Goal: Information Seeking & Learning: Learn about a topic

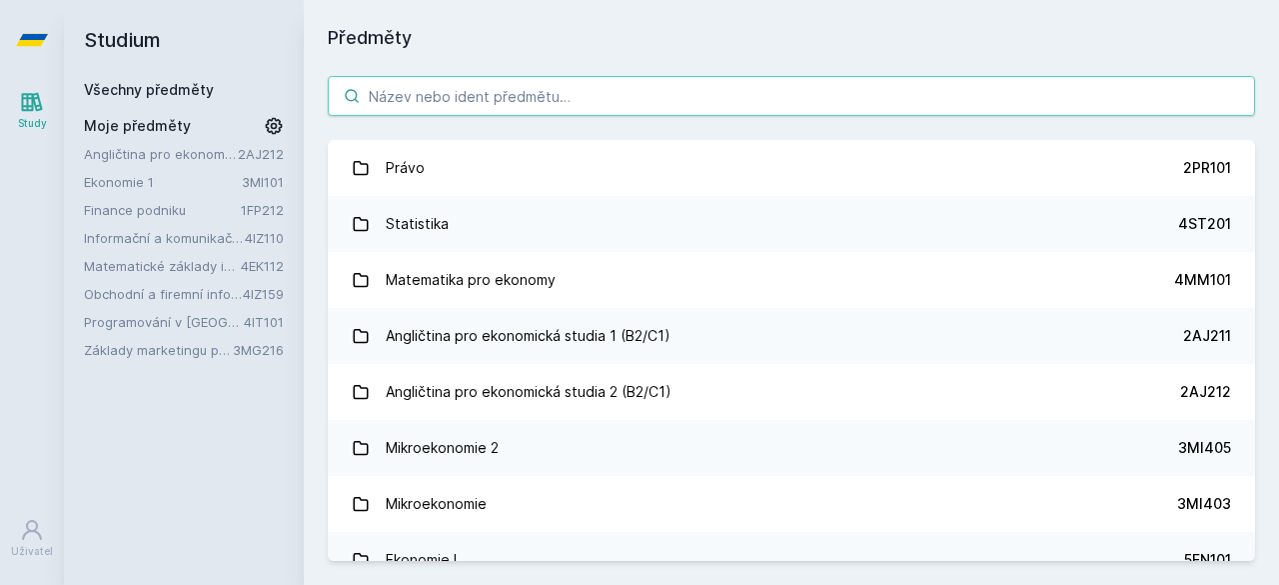
click at [543, 97] on input "search" at bounding box center [791, 96] width 927 height 40
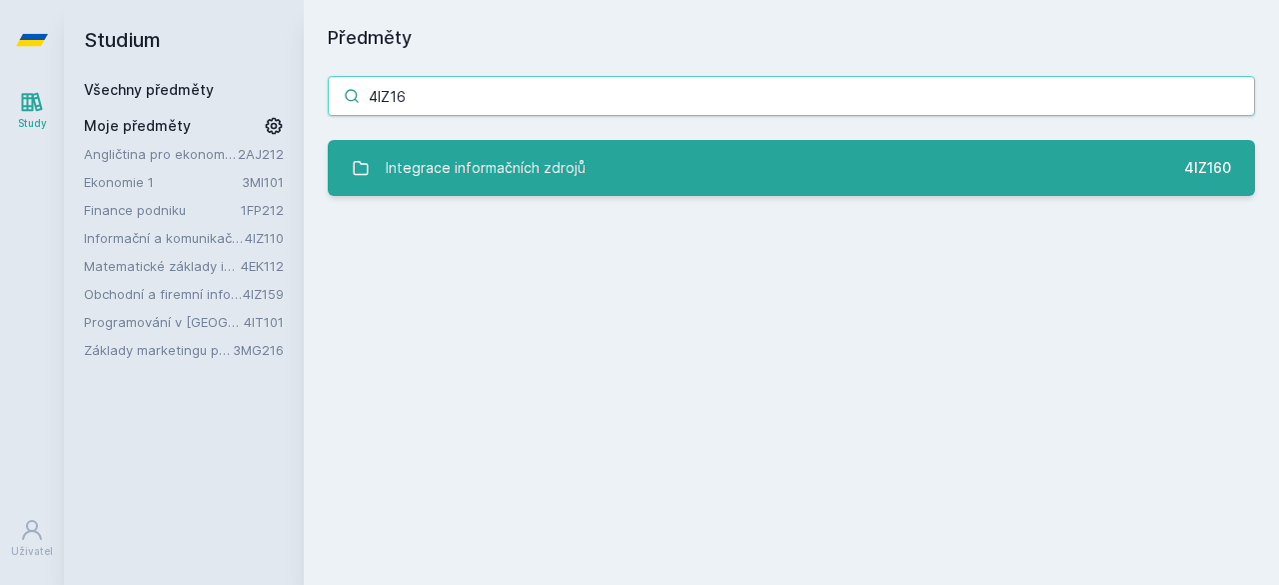
type input "4IZ16"
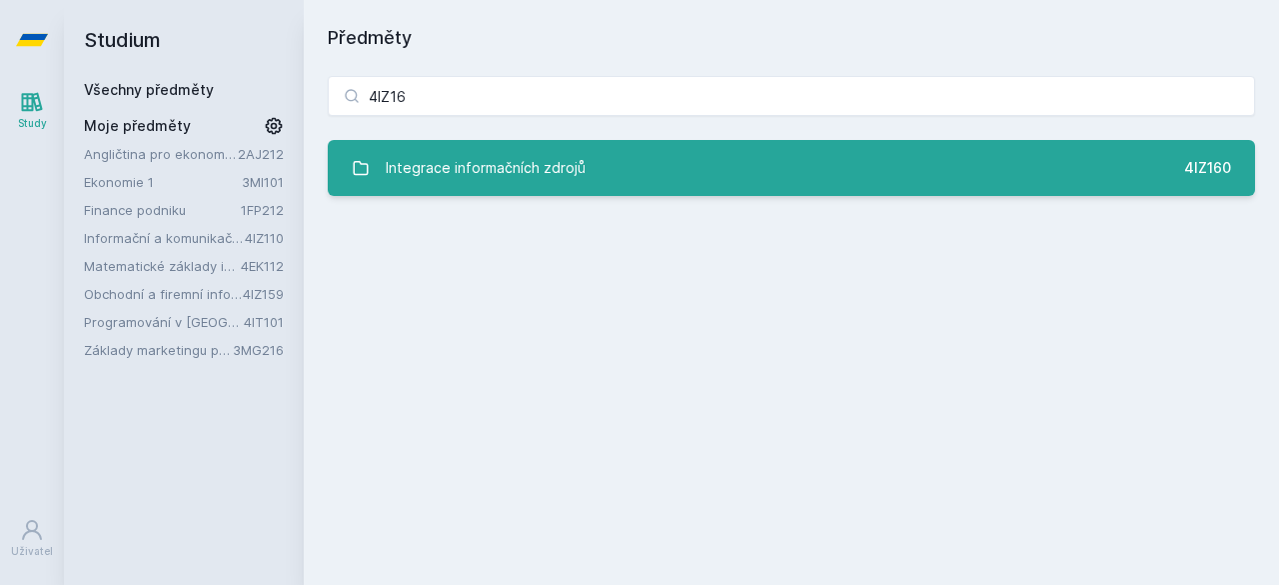
click at [601, 161] on link "Integrace informačních zdrojů 4IZ160" at bounding box center [791, 168] width 927 height 56
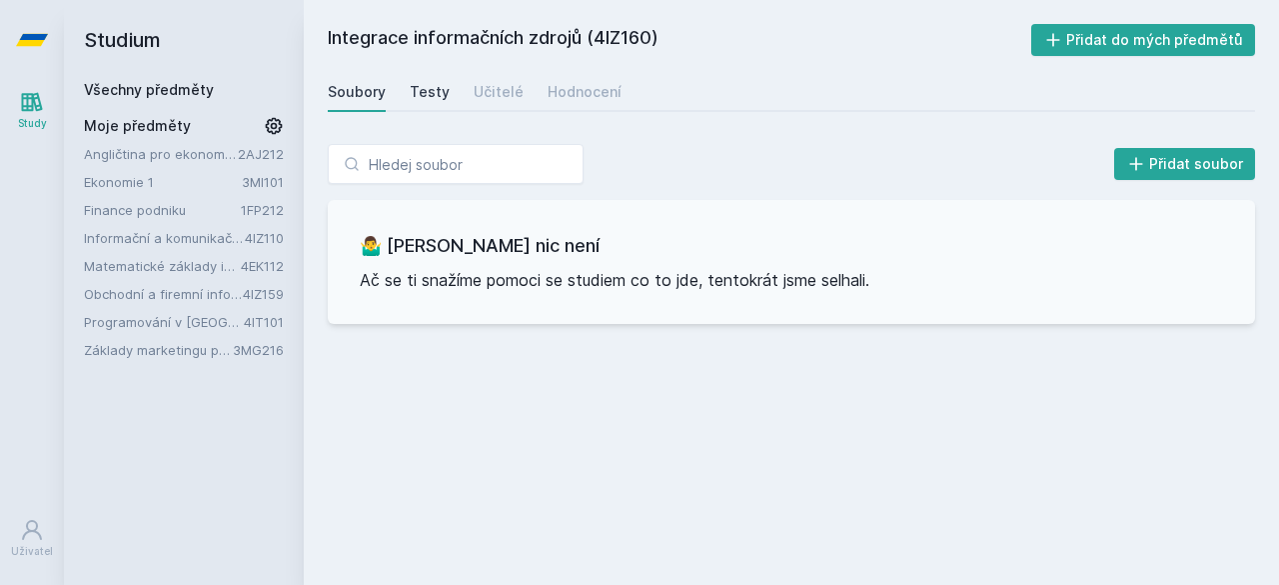
click at [423, 93] on div "Testy" at bounding box center [430, 92] width 40 height 20
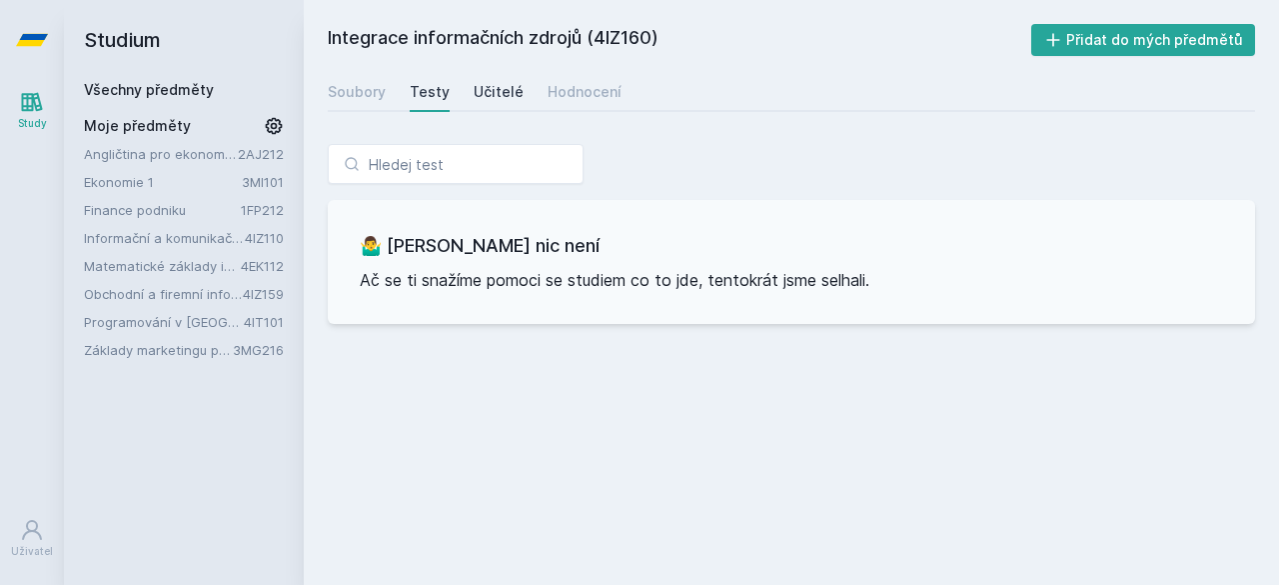
click at [484, 92] on div "Učitelé" at bounding box center [499, 92] width 50 height 20
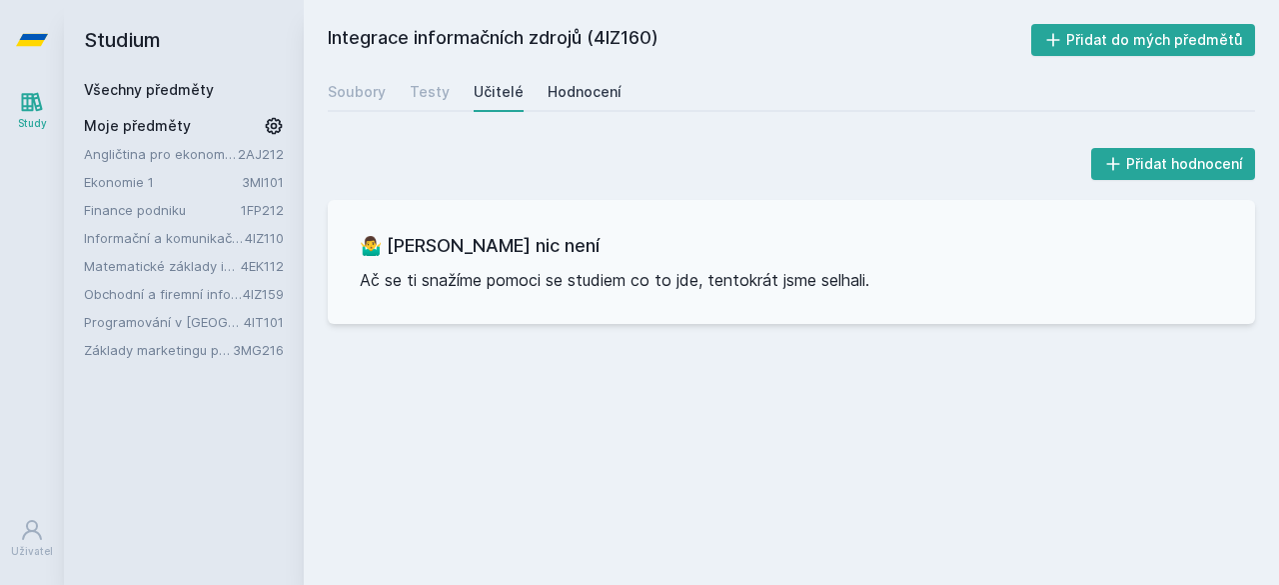
click at [578, 92] on div "Hodnocení" at bounding box center [585, 92] width 74 height 20
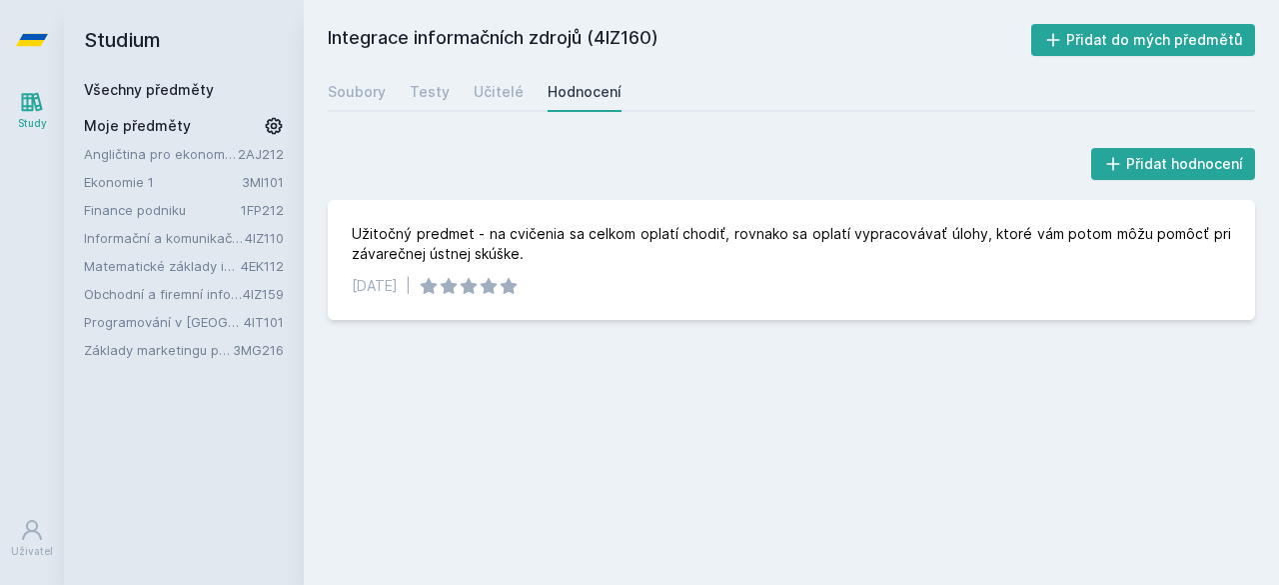
click at [155, 88] on link "Všechny předměty" at bounding box center [149, 89] width 130 height 17
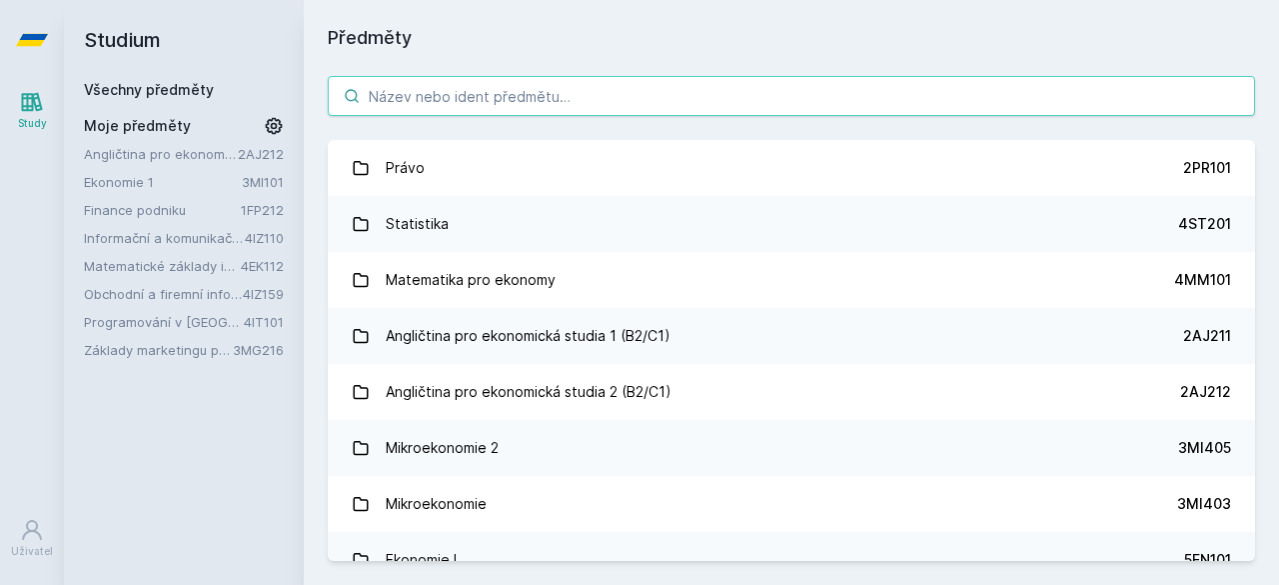
click at [516, 95] on input "search" at bounding box center [791, 96] width 927 height 40
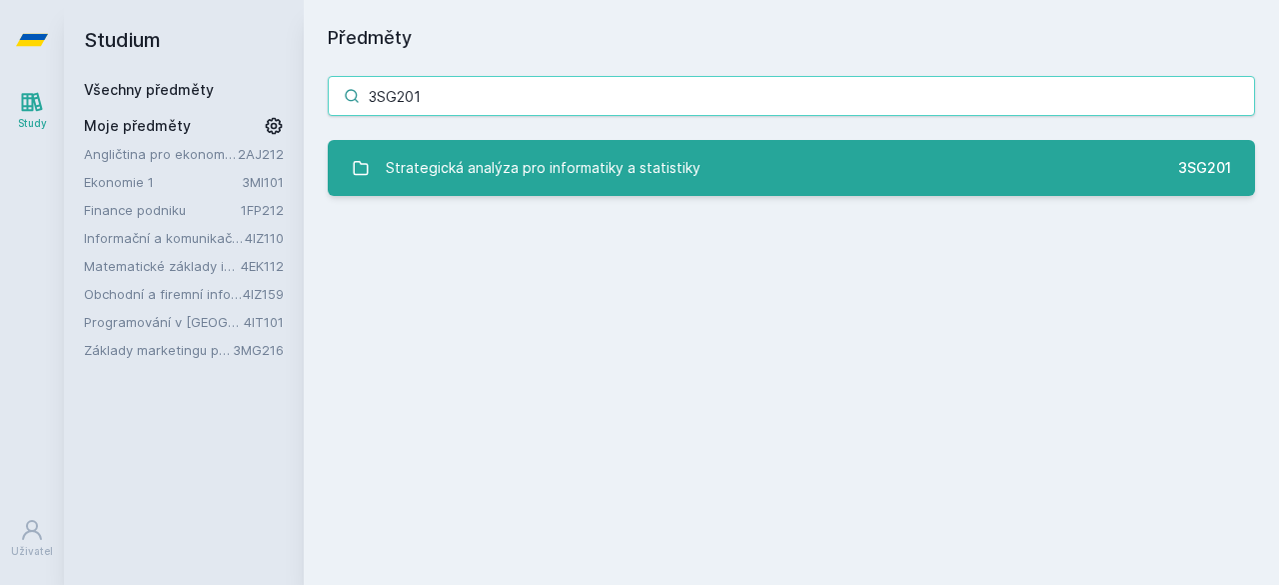
type input "3SG201"
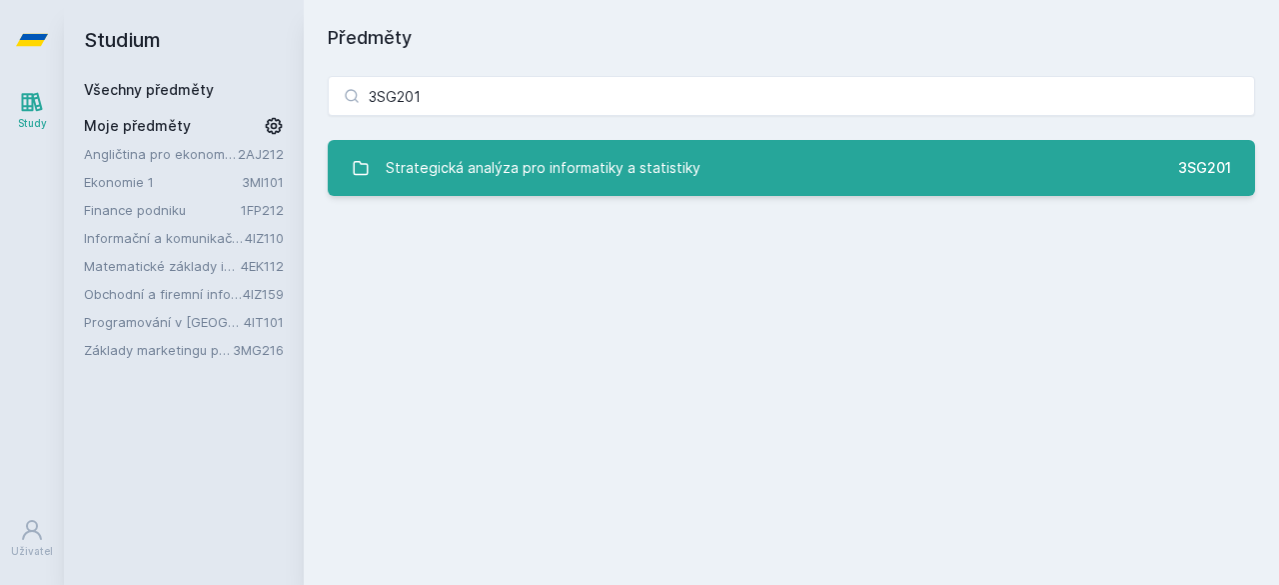
click at [472, 174] on div "Strategická analýza pro informatiky a statistiky" at bounding box center [543, 168] width 315 height 40
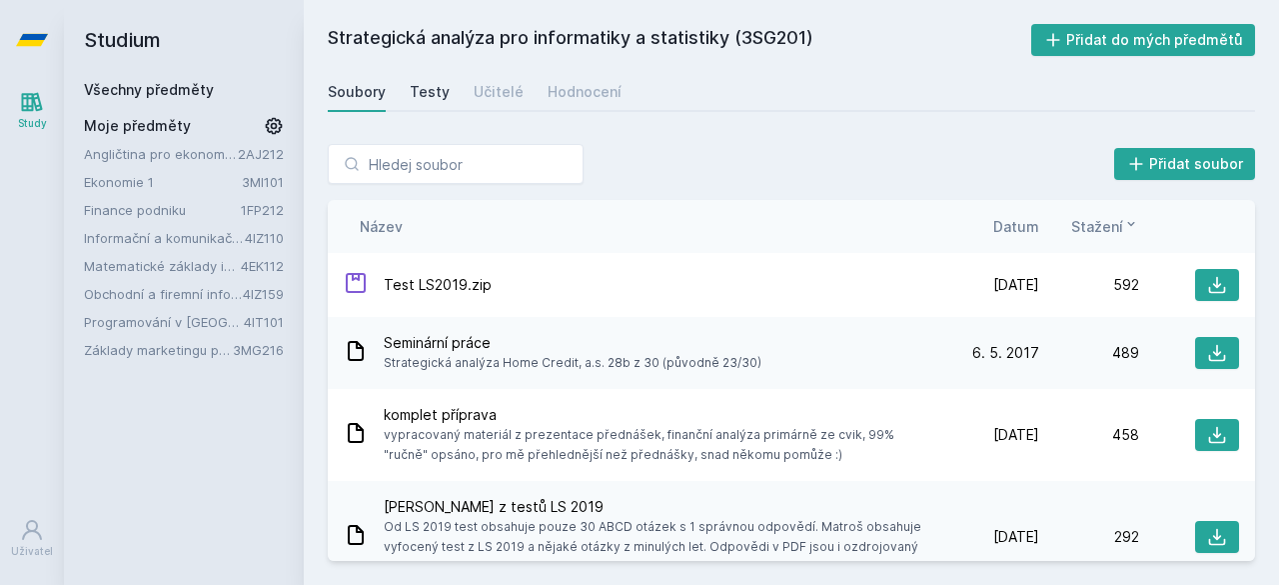
click at [431, 91] on div "Testy" at bounding box center [430, 92] width 40 height 20
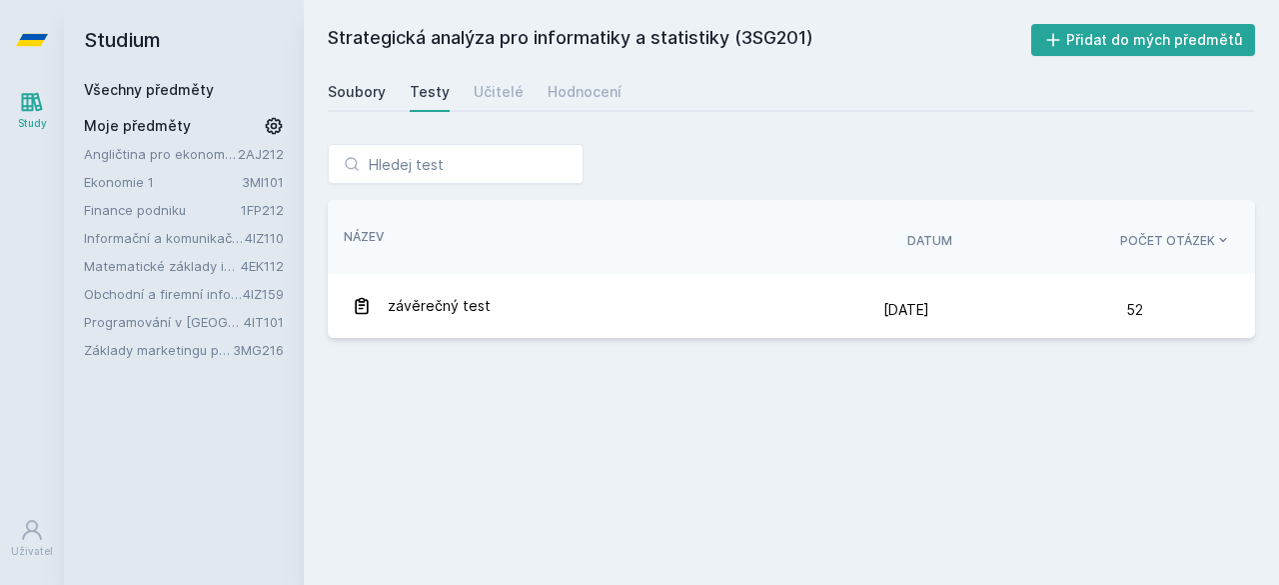
click at [357, 84] on div "Soubory" at bounding box center [357, 92] width 58 height 20
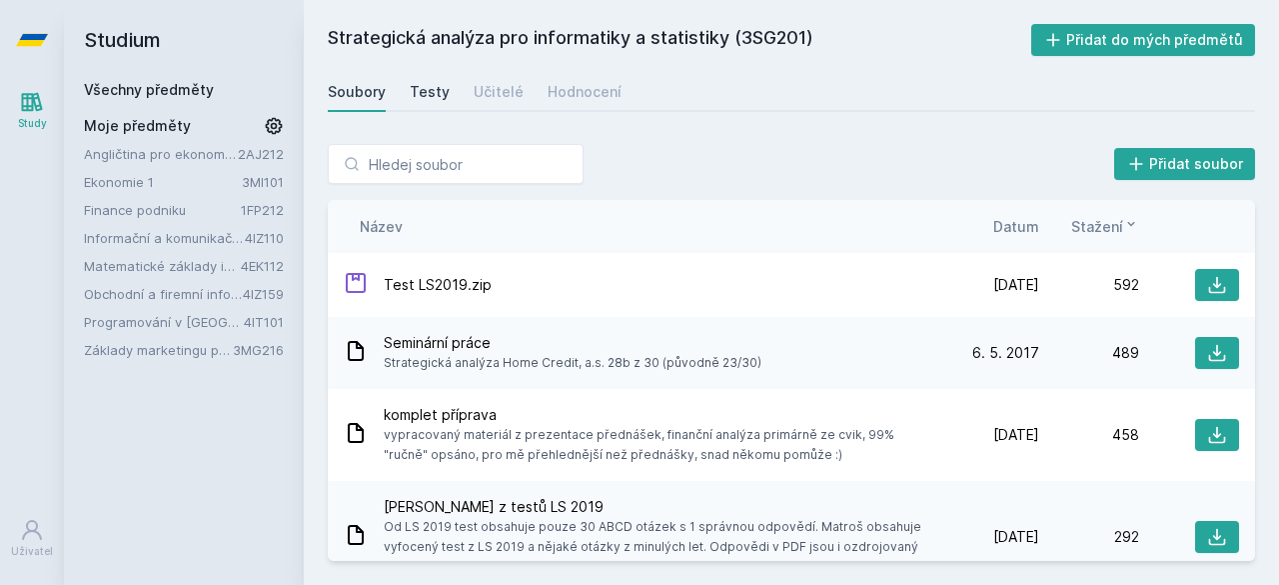
click at [428, 95] on div "Testy" at bounding box center [430, 92] width 40 height 20
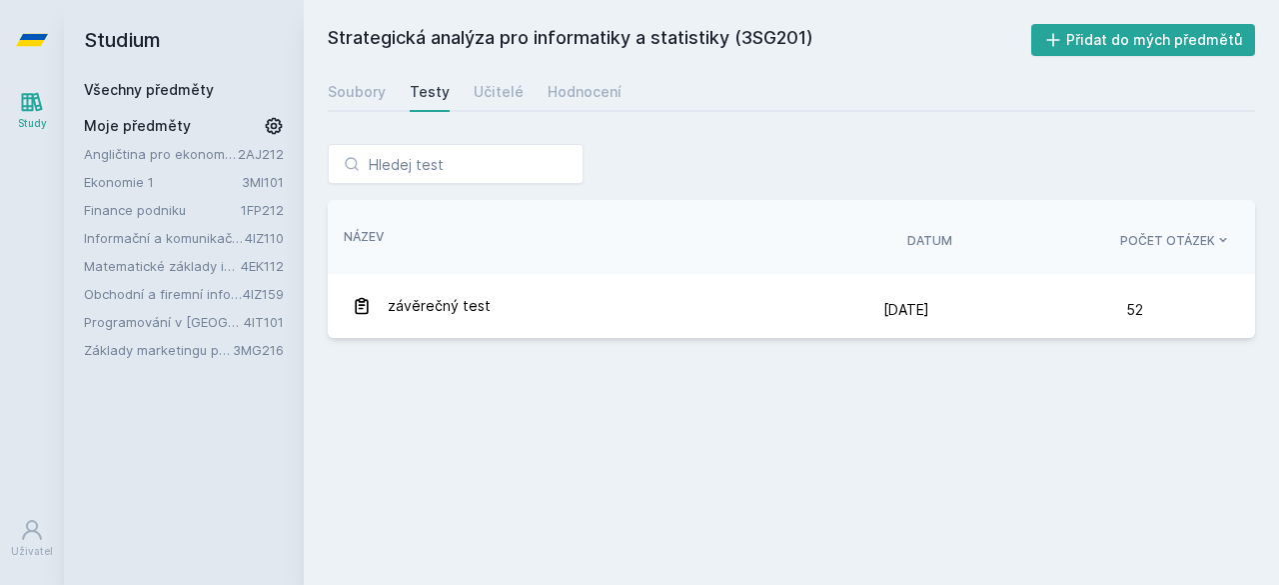
click at [426, 95] on div "Testy" at bounding box center [430, 92] width 40 height 20
click at [363, 89] on div "Soubory" at bounding box center [357, 92] width 58 height 20
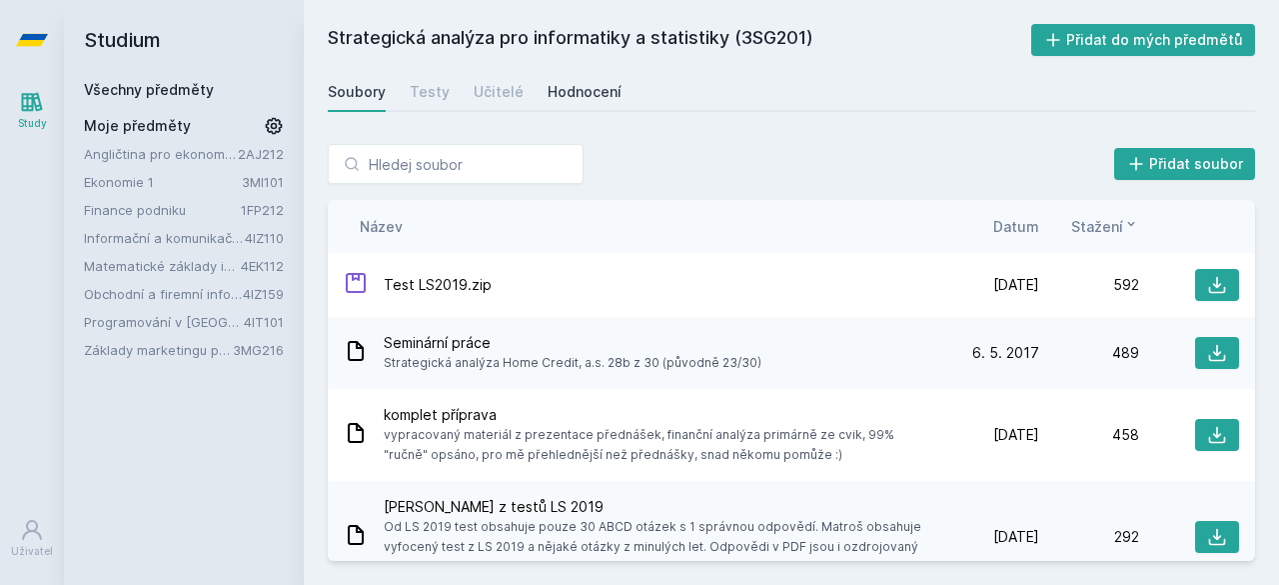
click at [560, 97] on div "Hodnocení" at bounding box center [585, 92] width 74 height 20
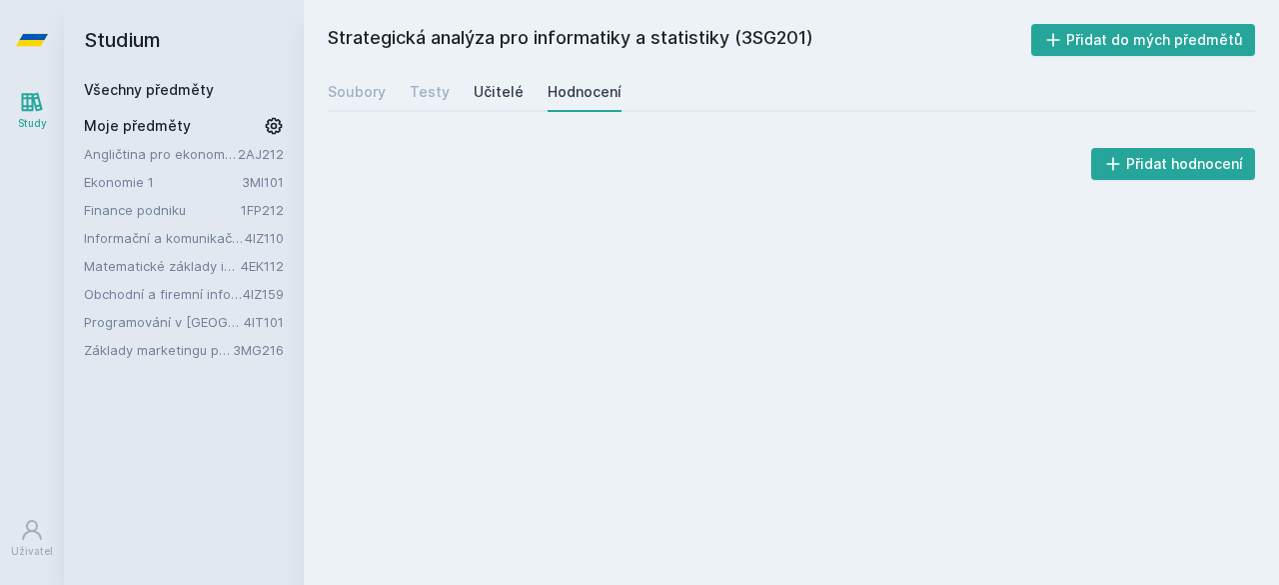
click at [499, 89] on div "Učitelé" at bounding box center [499, 92] width 50 height 20
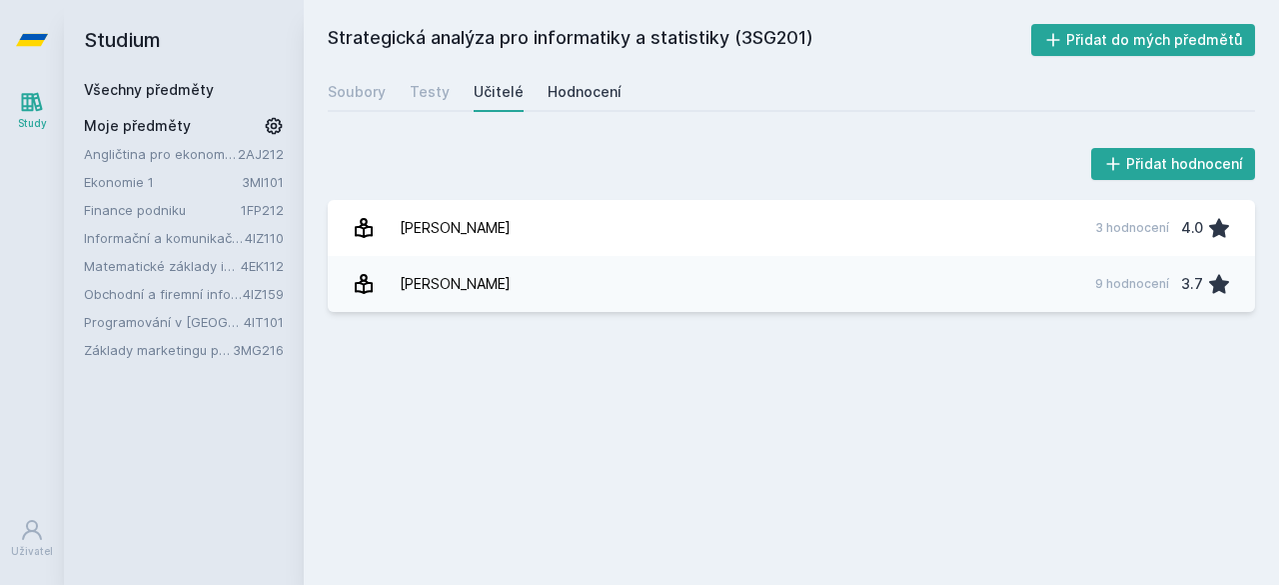
click at [574, 91] on div "Hodnocení" at bounding box center [585, 92] width 74 height 20
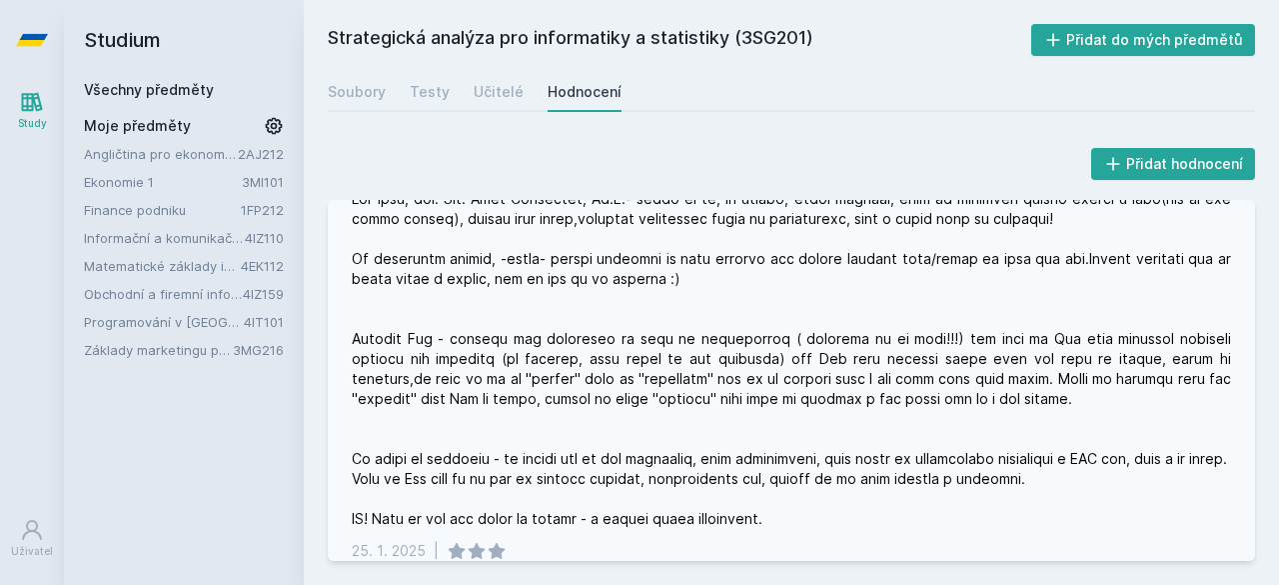
scroll to position [300, 0]
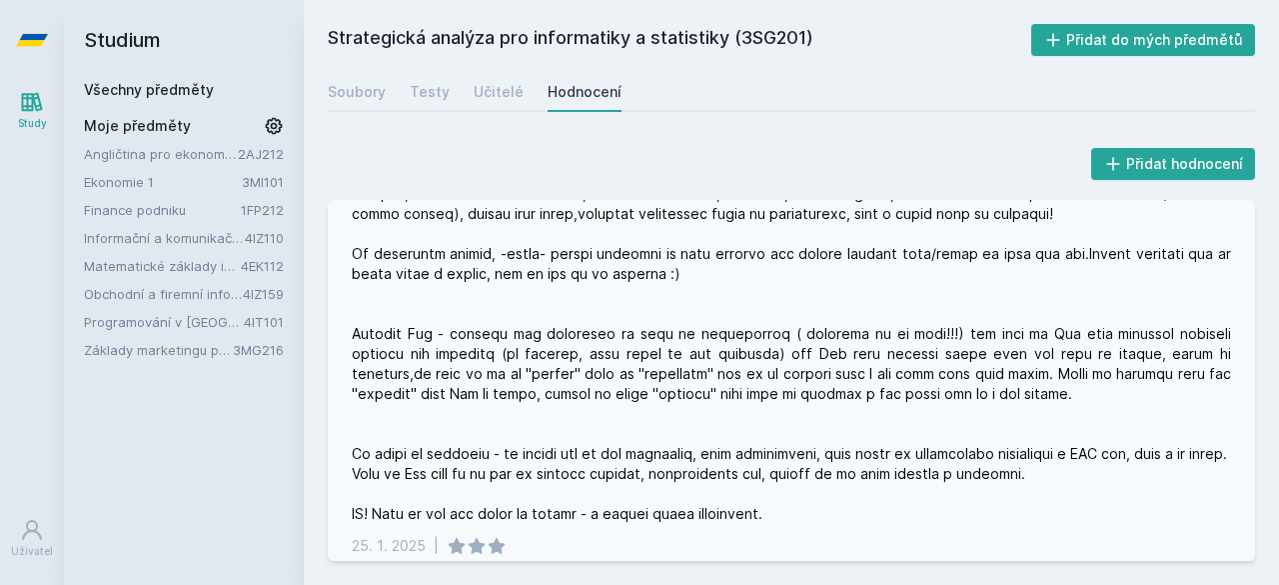
click at [827, 396] on div at bounding box center [791, 354] width 879 height 340
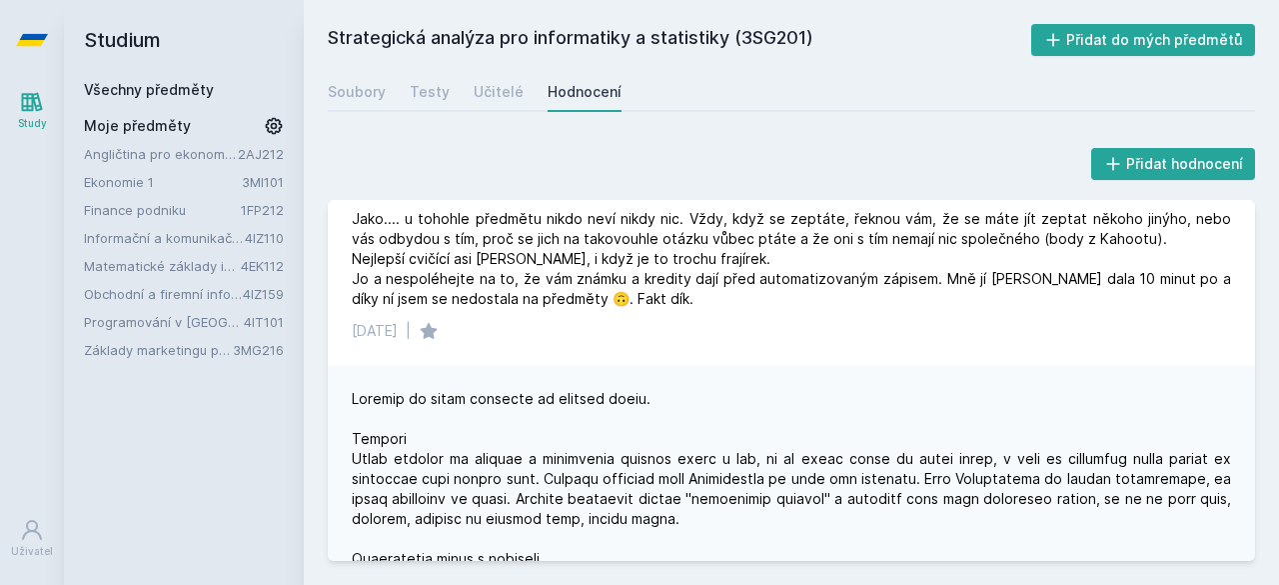
scroll to position [2043, 0]
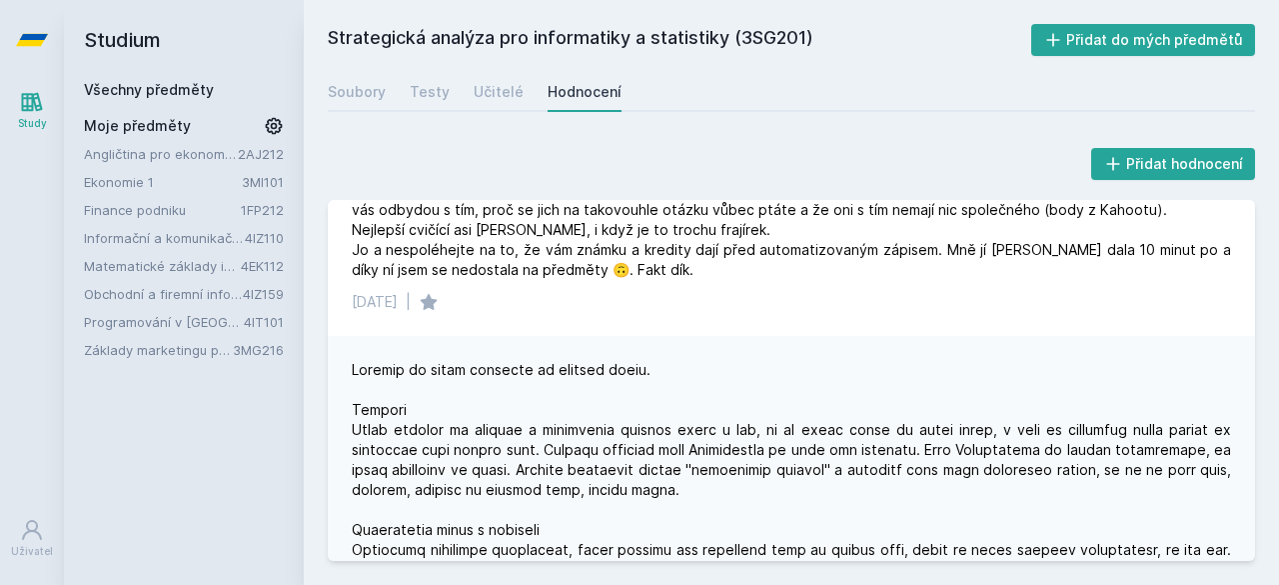
click at [108, 33] on h2 "Studium" at bounding box center [184, 40] width 200 height 80
click at [154, 84] on link "Všechny předměty" at bounding box center [149, 89] width 130 height 17
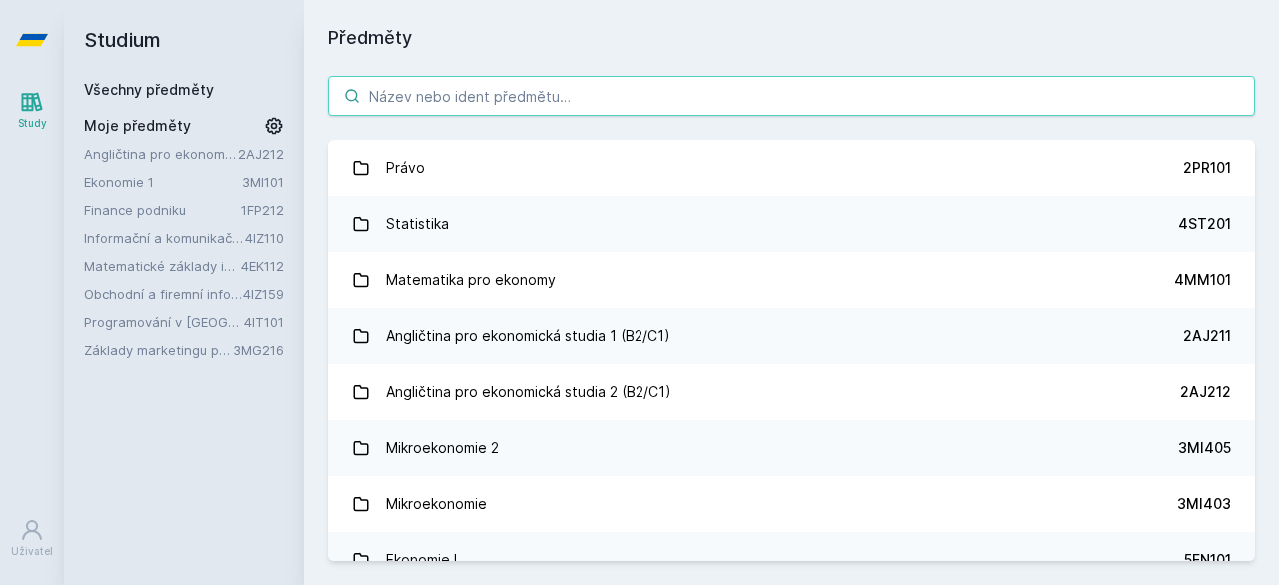
click at [449, 97] on input "search" at bounding box center [791, 96] width 927 height 40
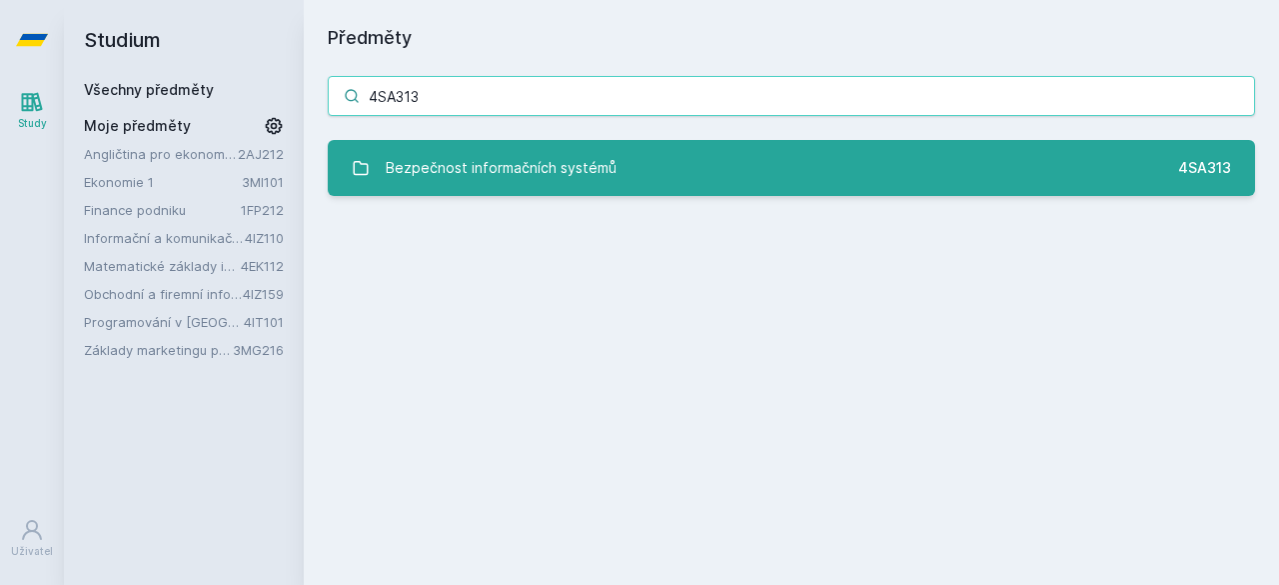
type input "4SA313"
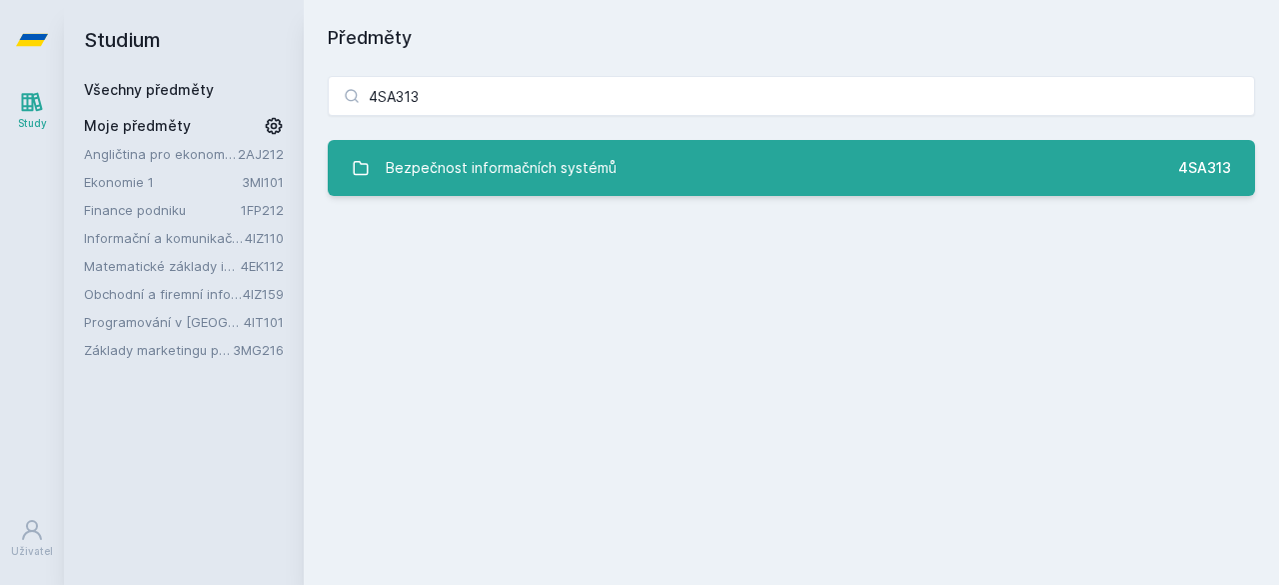
click at [548, 179] on div "Bezpečnost informačních systémů" at bounding box center [501, 168] width 231 height 40
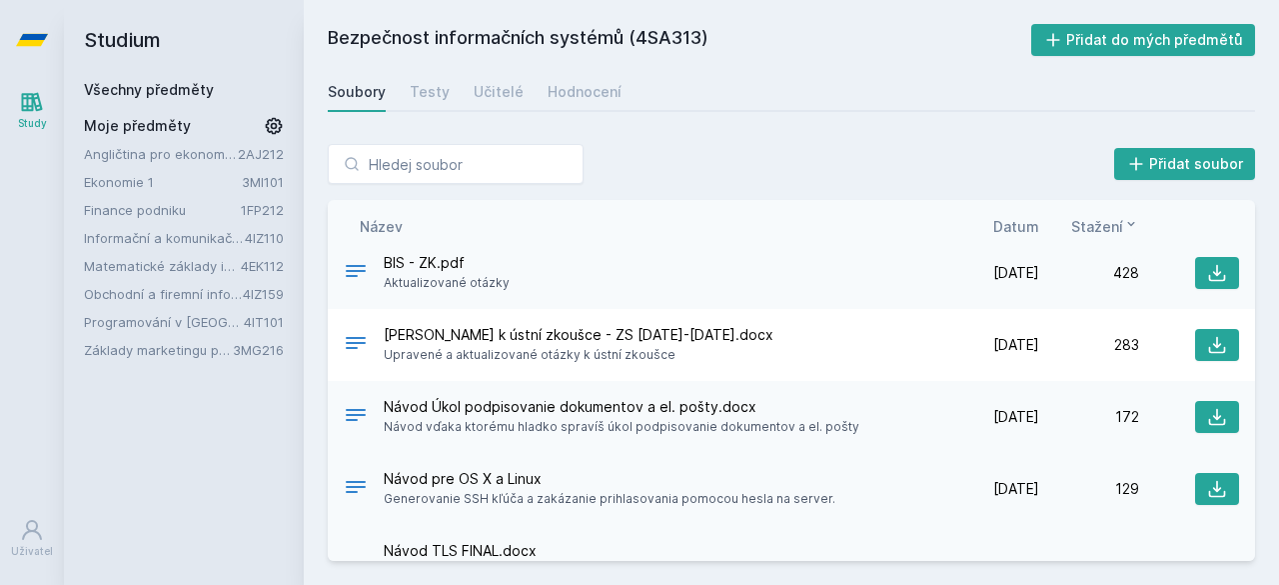
scroll to position [250, 0]
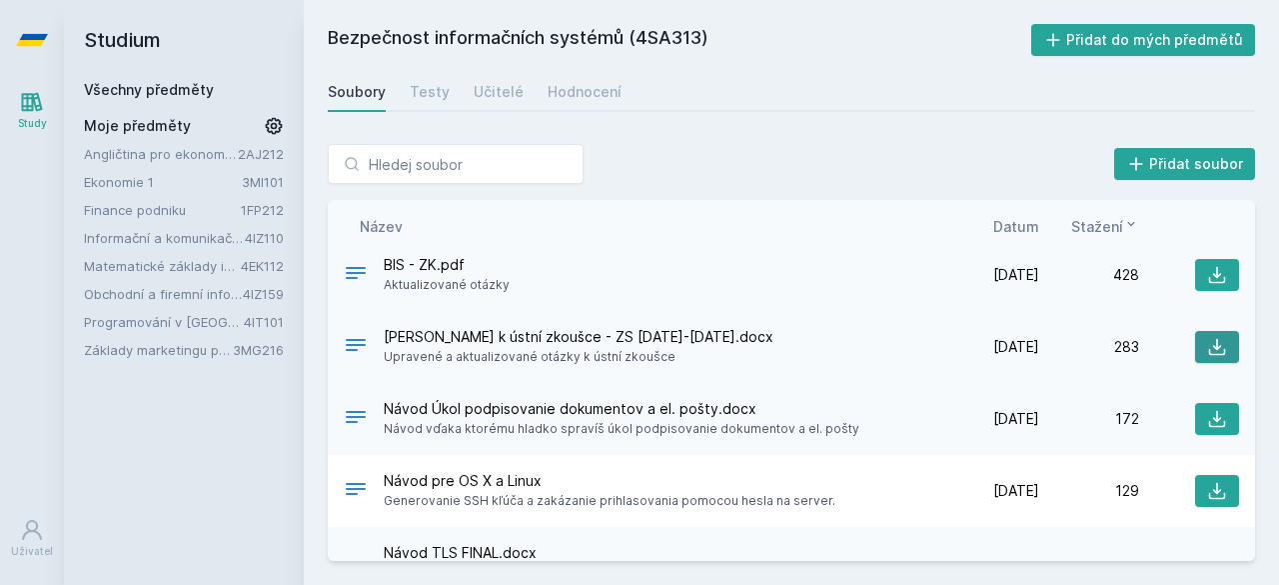
click at [1209, 349] on icon at bounding box center [1217, 347] width 17 height 17
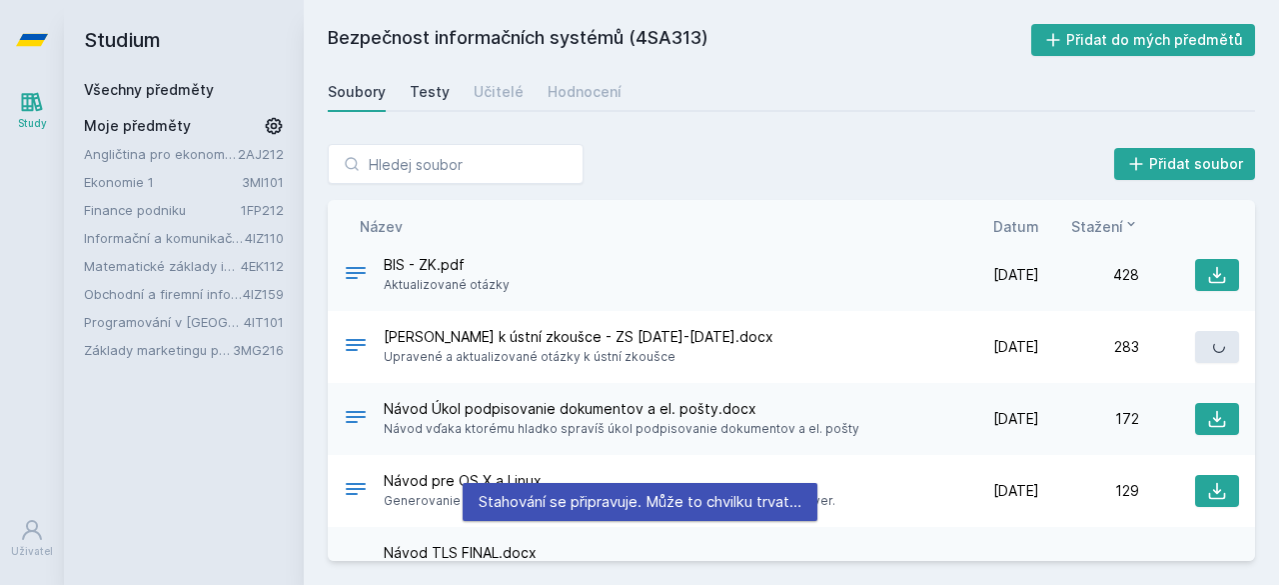
click at [422, 89] on div "Testy" at bounding box center [430, 92] width 40 height 20
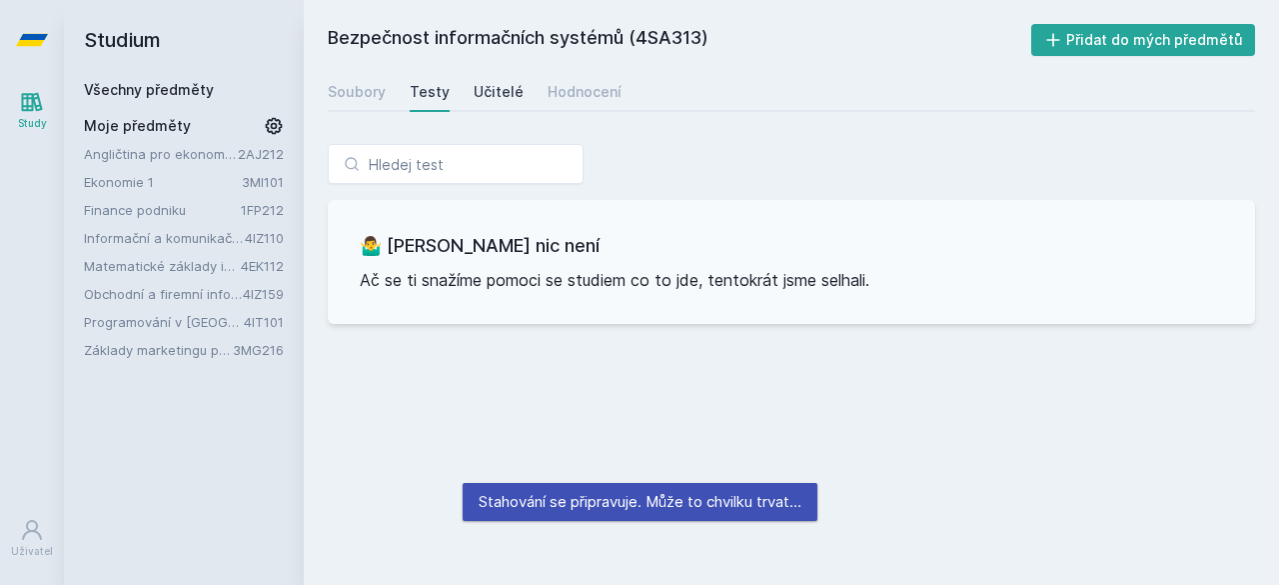
click at [507, 95] on div "Učitelé" at bounding box center [499, 92] width 50 height 20
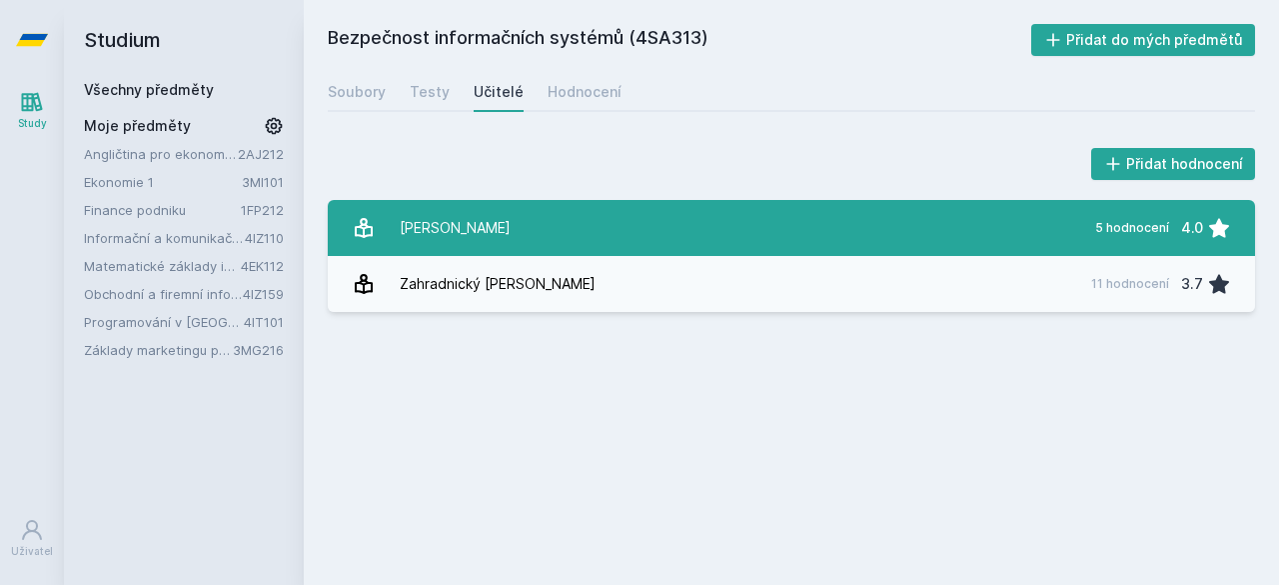
click at [485, 229] on div "[PERSON_NAME]" at bounding box center [455, 228] width 111 height 40
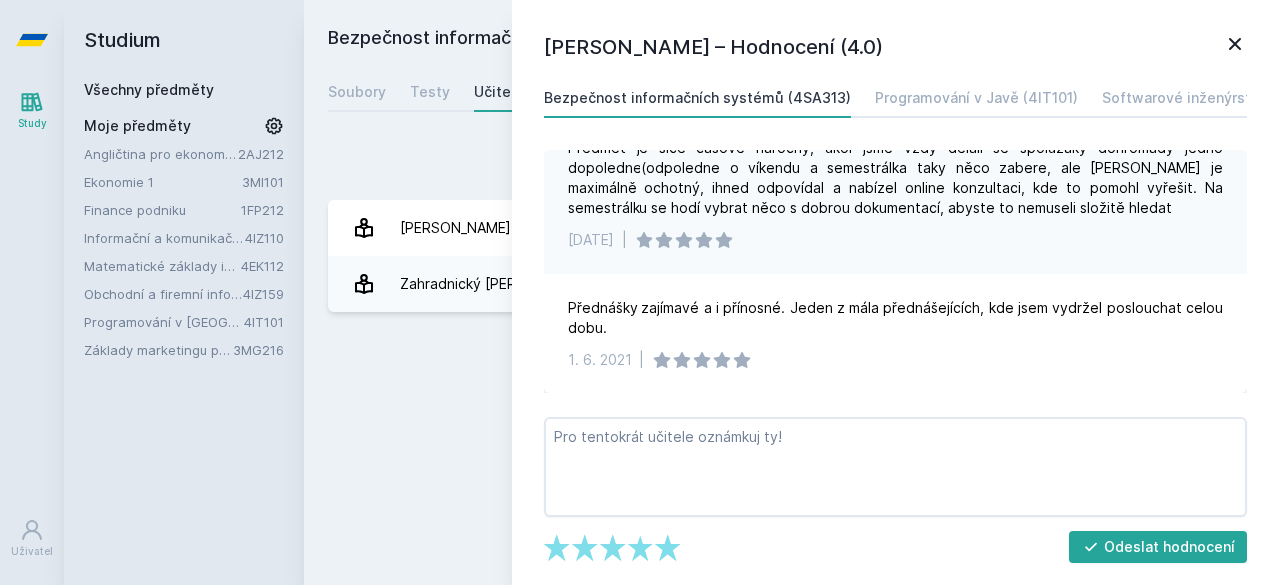
scroll to position [377, 0]
click at [406, 375] on div "Bezpečnost informačních systémů (4SA313) Přidat do mých předmětů [GEOGRAPHIC_DA…" at bounding box center [791, 292] width 927 height 537
click at [1235, 49] on icon at bounding box center [1235, 44] width 24 height 24
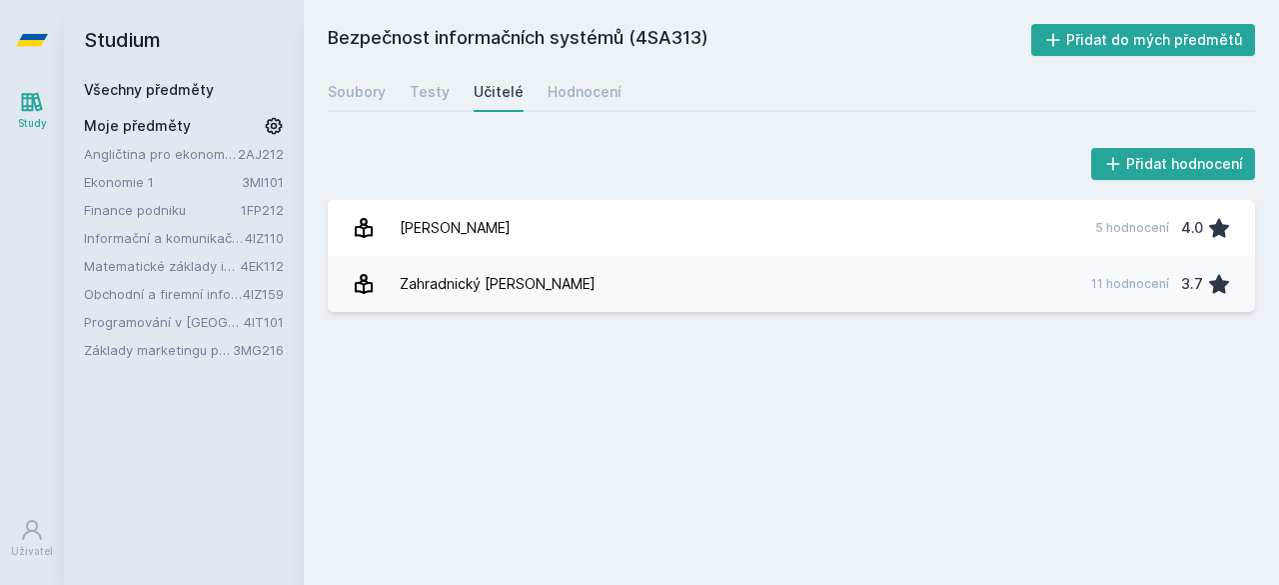
click at [111, 89] on link "Všechny předměty" at bounding box center [149, 89] width 130 height 17
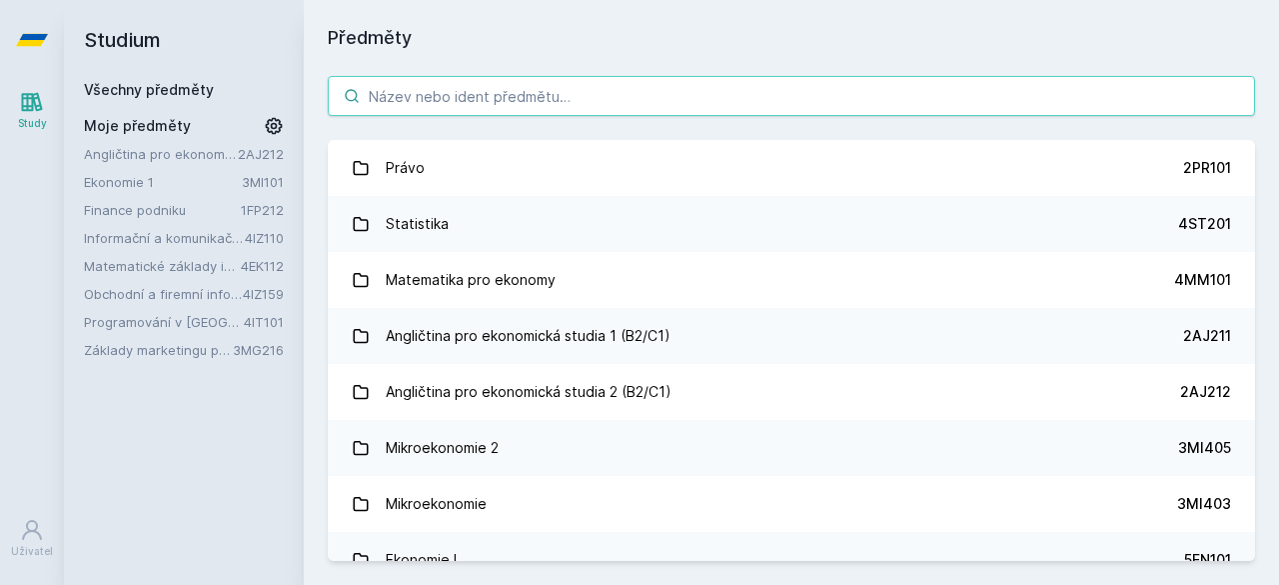
click at [494, 94] on input "search" at bounding box center [791, 96] width 927 height 40
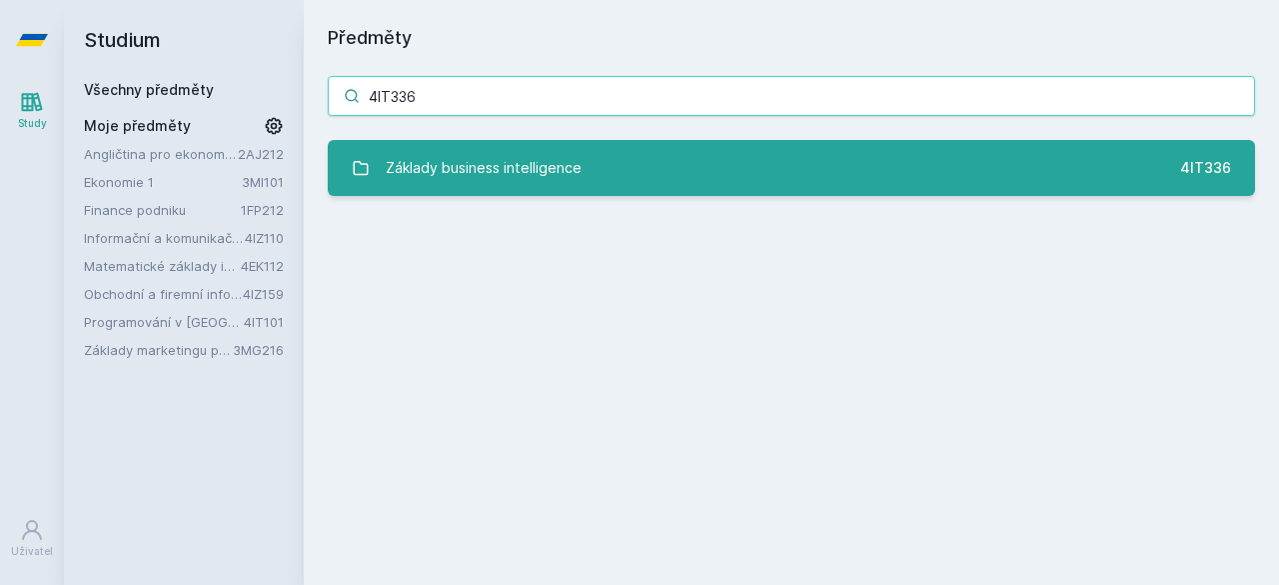
type input "4IT336"
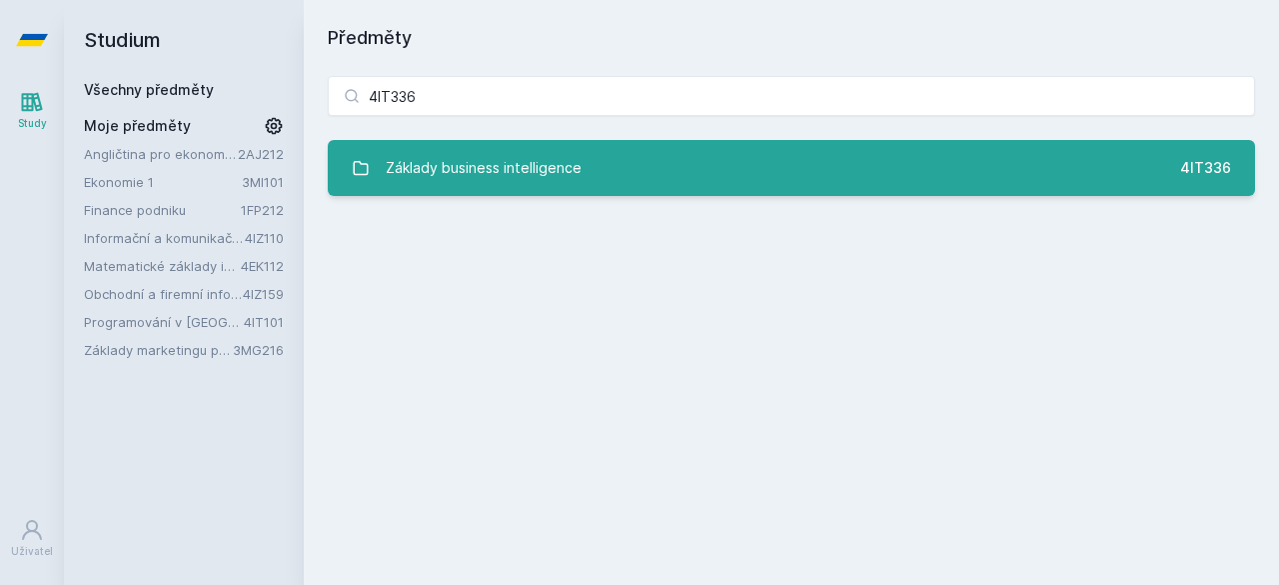
click at [619, 162] on link "Základy business intelligence 4IT336" at bounding box center [791, 168] width 927 height 56
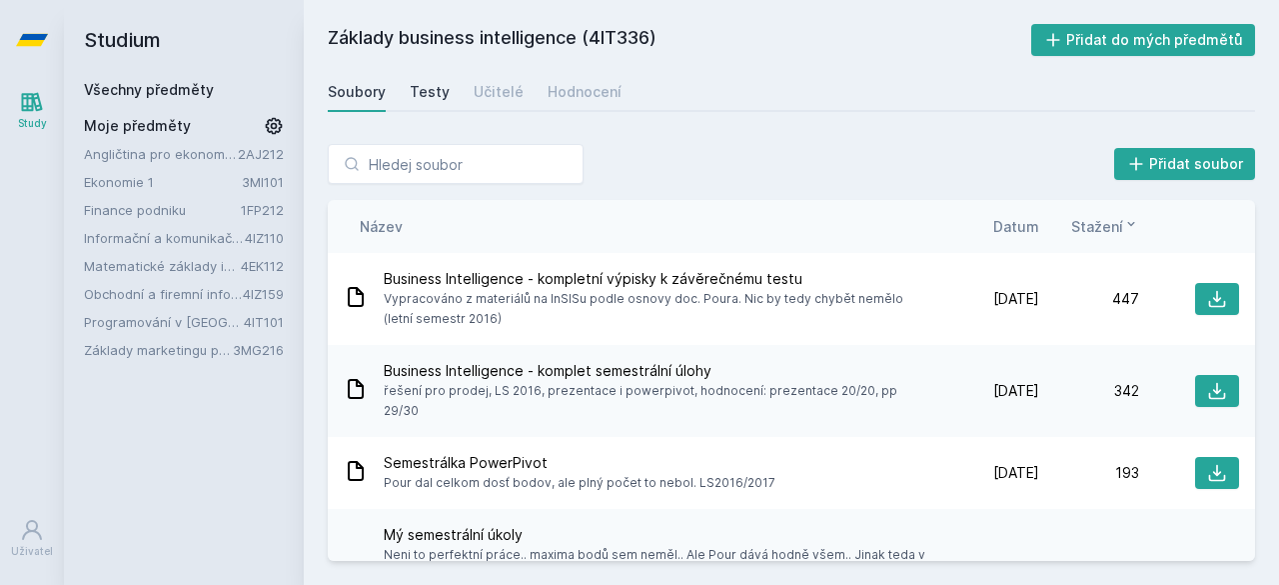
click at [426, 93] on div "Testy" at bounding box center [430, 92] width 40 height 20
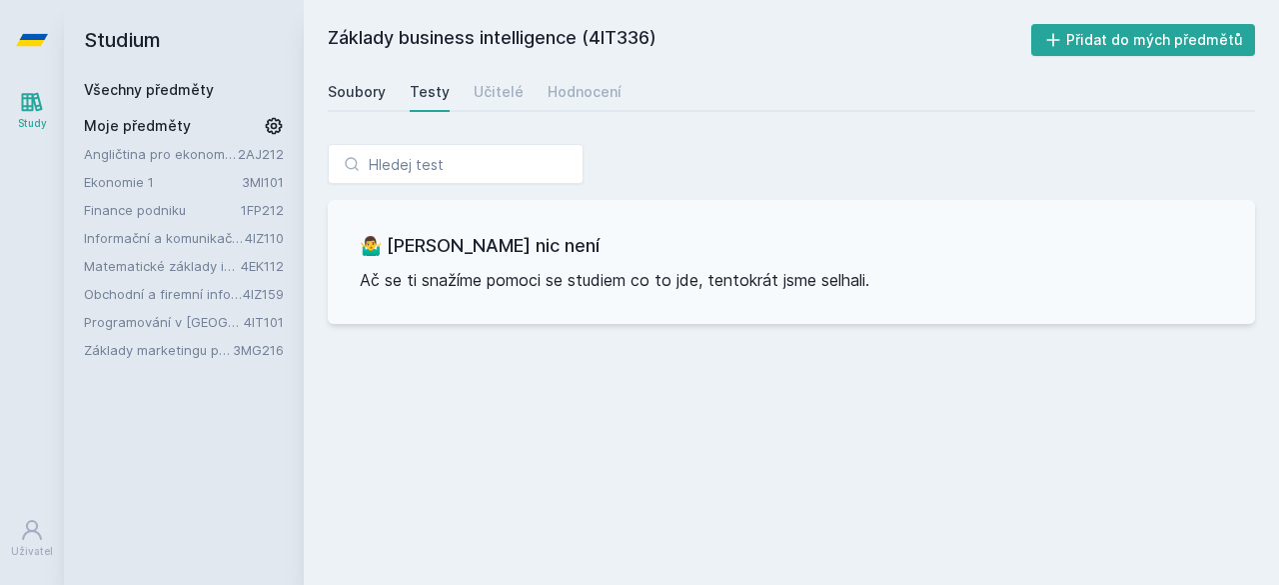
click at [358, 98] on div "Soubory" at bounding box center [357, 92] width 58 height 20
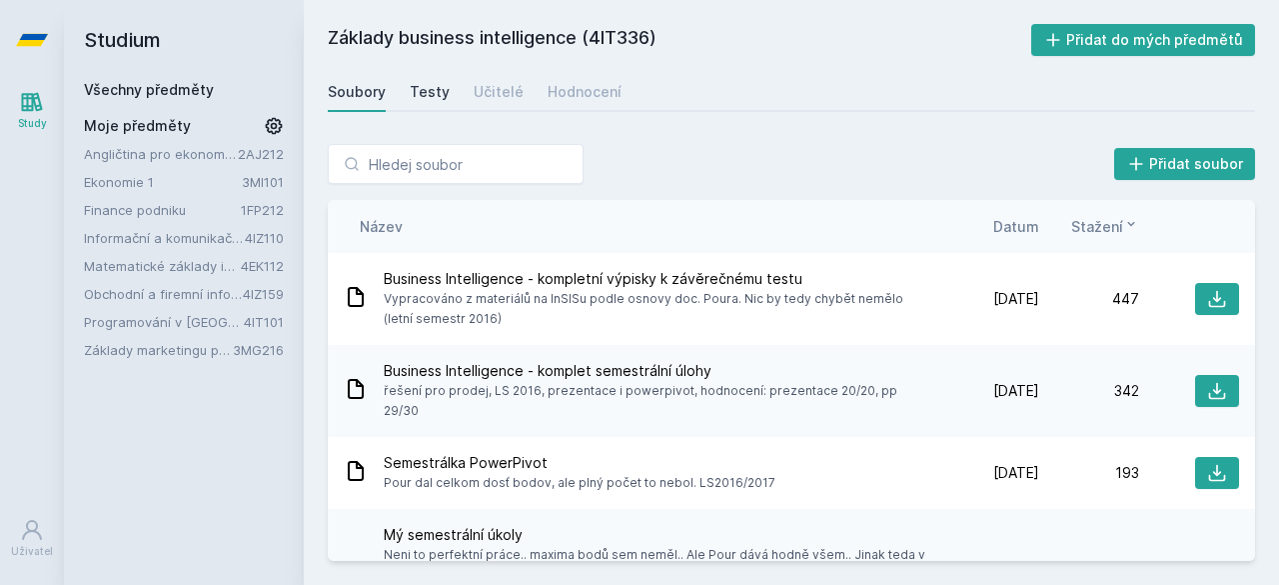
click at [411, 89] on div "Testy" at bounding box center [430, 92] width 40 height 20
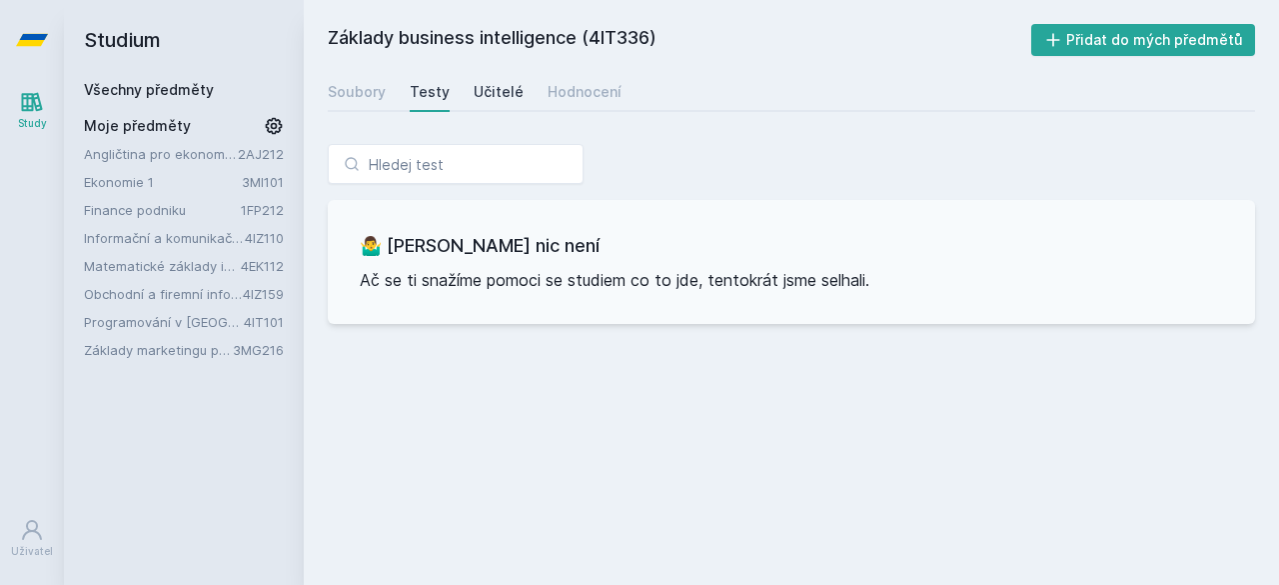
click at [485, 85] on div "Učitelé" at bounding box center [499, 92] width 50 height 20
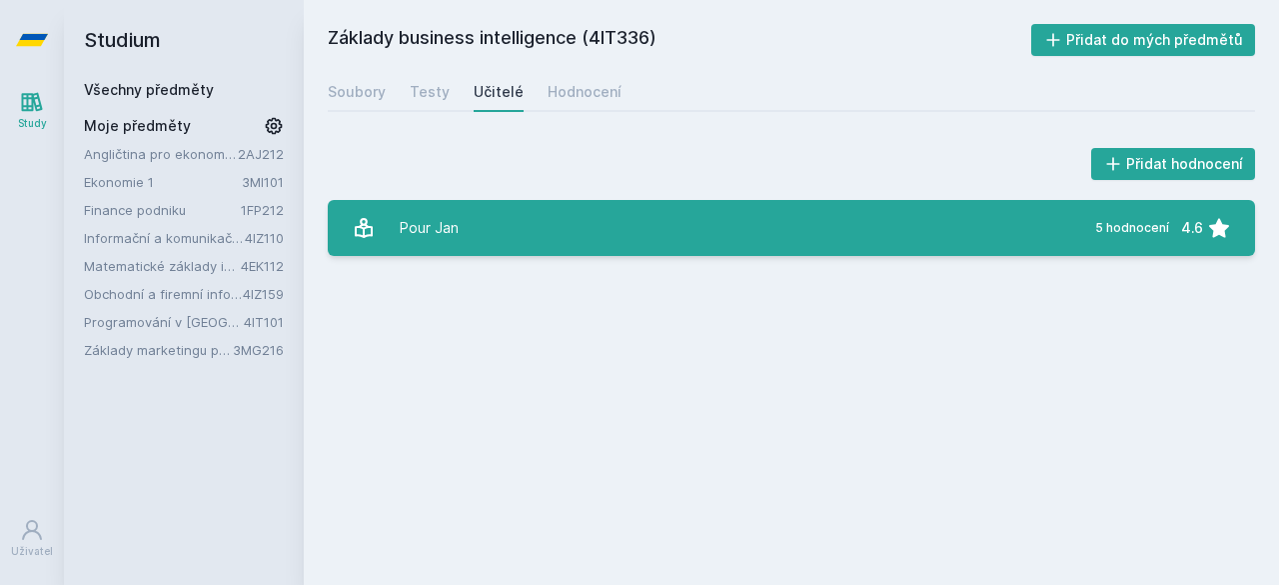
click at [457, 227] on div "Pour Jan" at bounding box center [429, 228] width 59 height 40
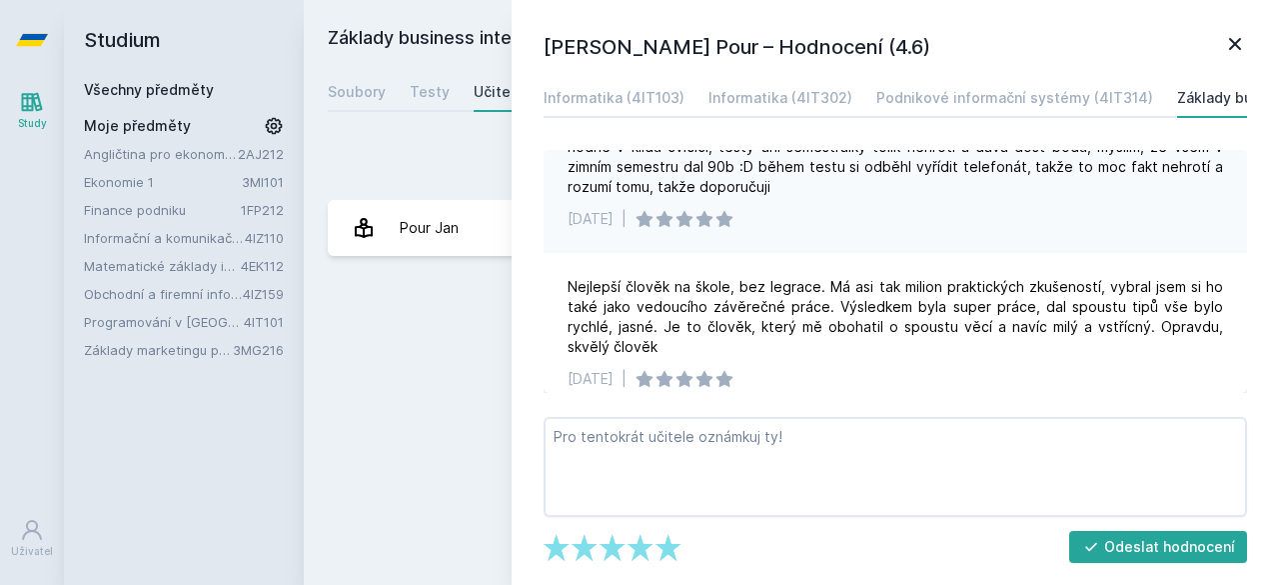
scroll to position [397, 0]
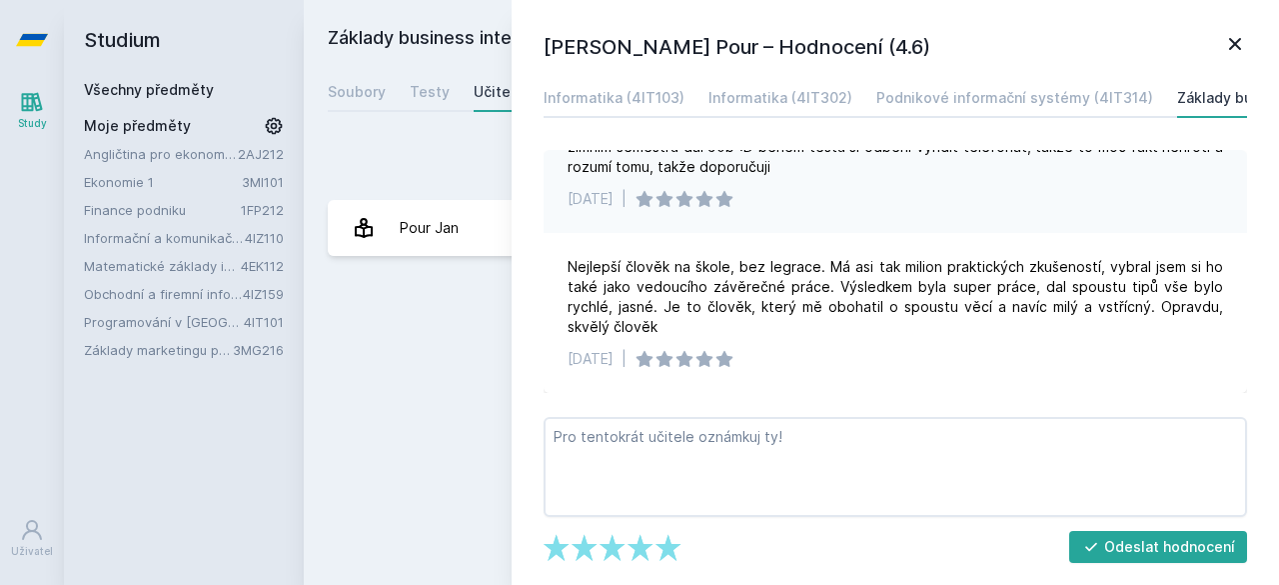
click at [1233, 45] on icon at bounding box center [1235, 44] width 12 height 12
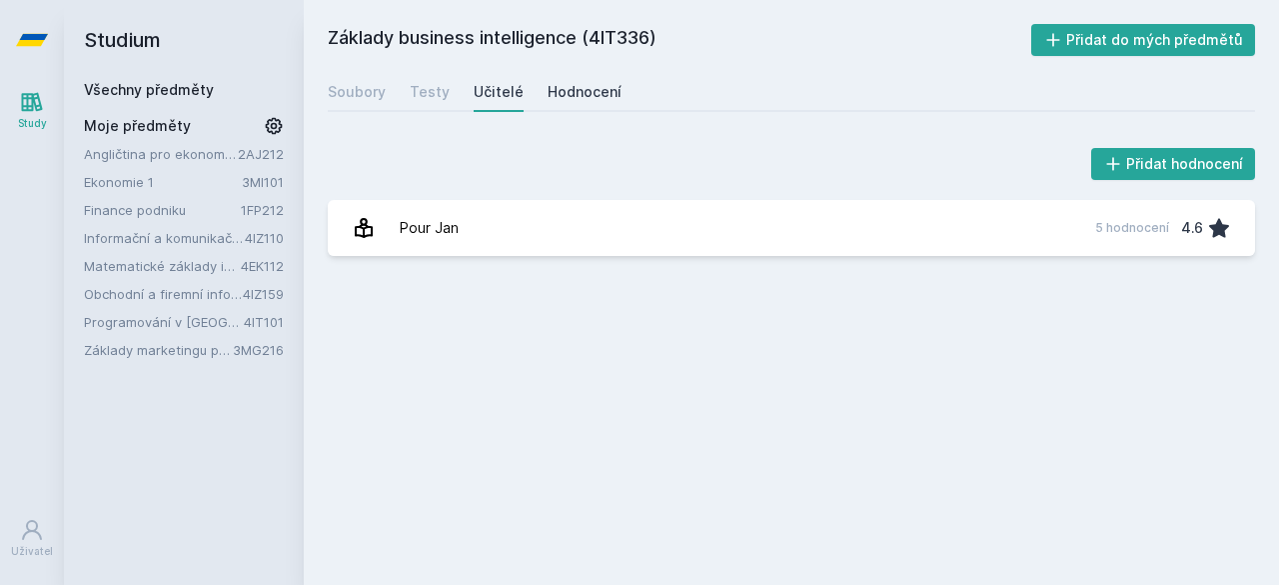
click at [568, 102] on link "Hodnocení" at bounding box center [585, 92] width 74 height 40
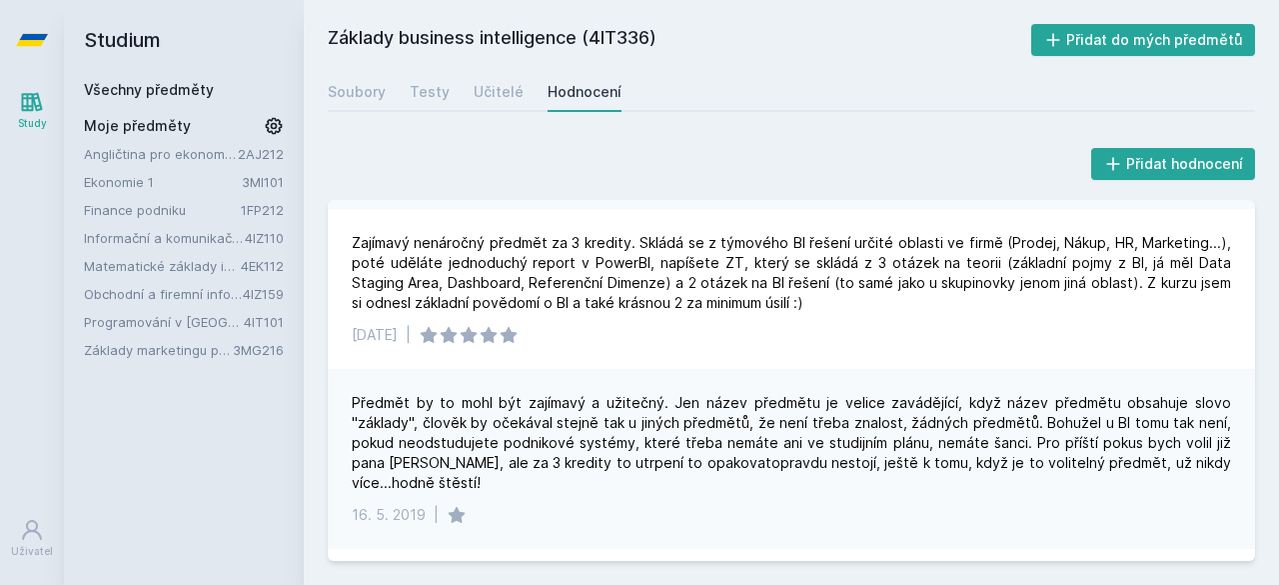
scroll to position [292, 0]
click at [146, 79] on h2 "Studium" at bounding box center [184, 40] width 200 height 80
click at [138, 88] on link "Všechny předměty" at bounding box center [149, 89] width 130 height 17
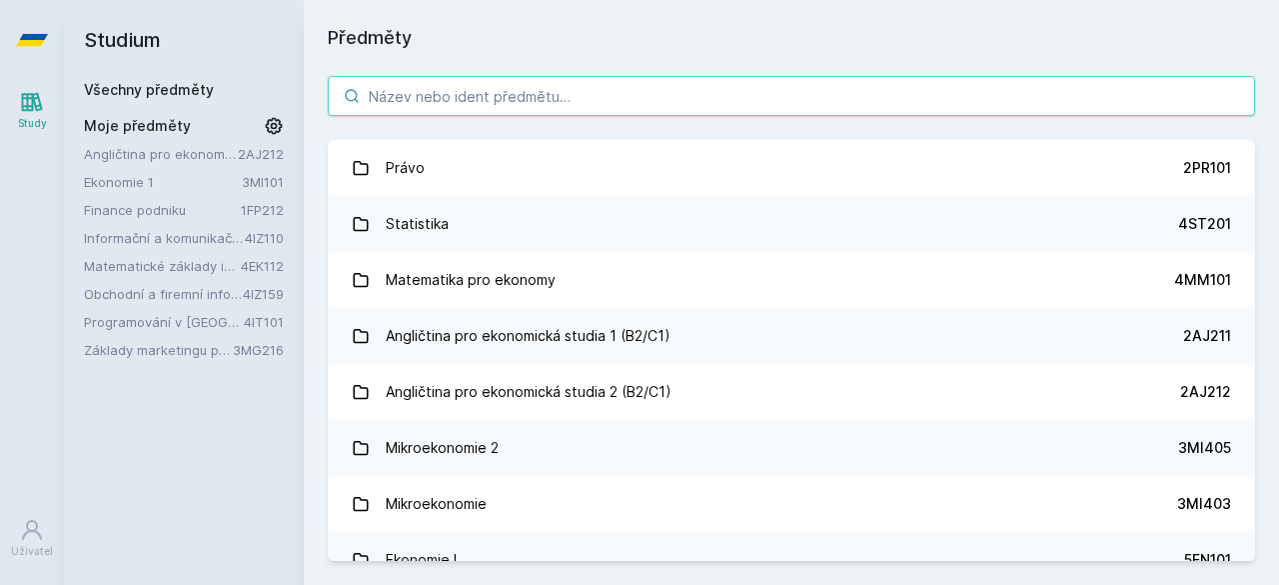
click at [498, 82] on input "search" at bounding box center [791, 96] width 927 height 40
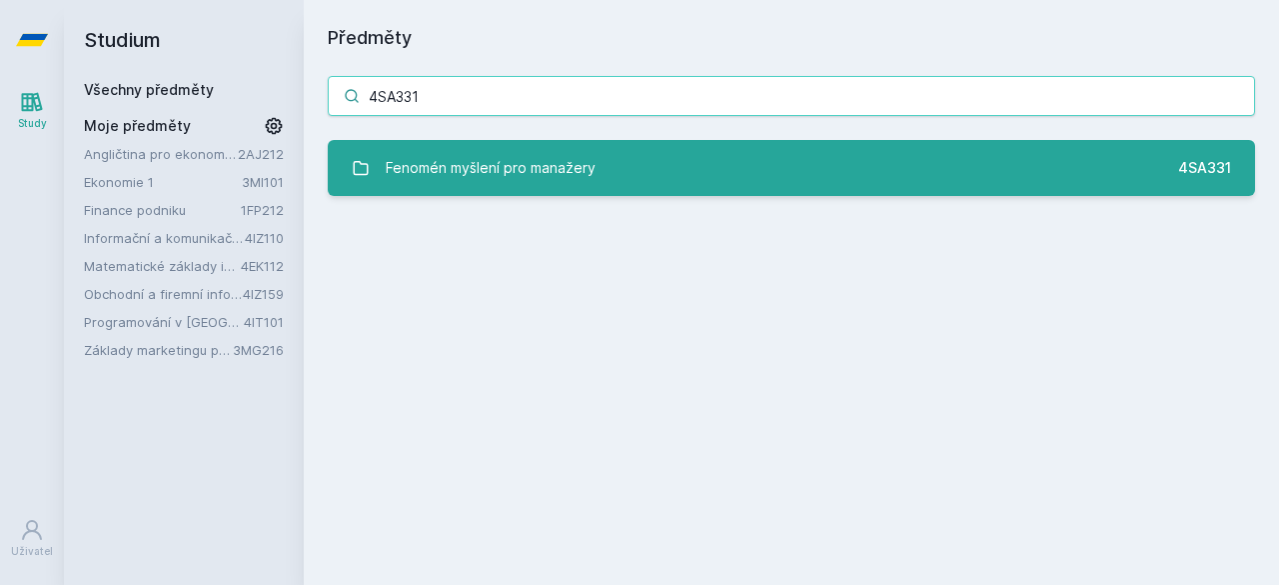
type input "4SA331"
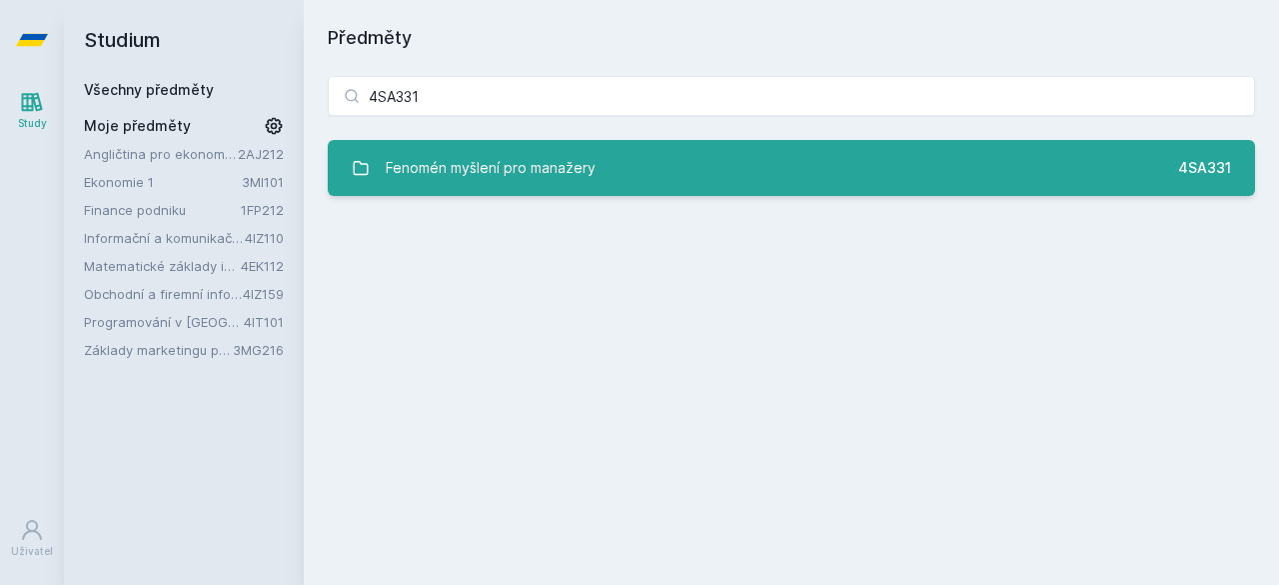
click at [564, 166] on div "Fenomén myšlení pro manažery" at bounding box center [491, 168] width 210 height 40
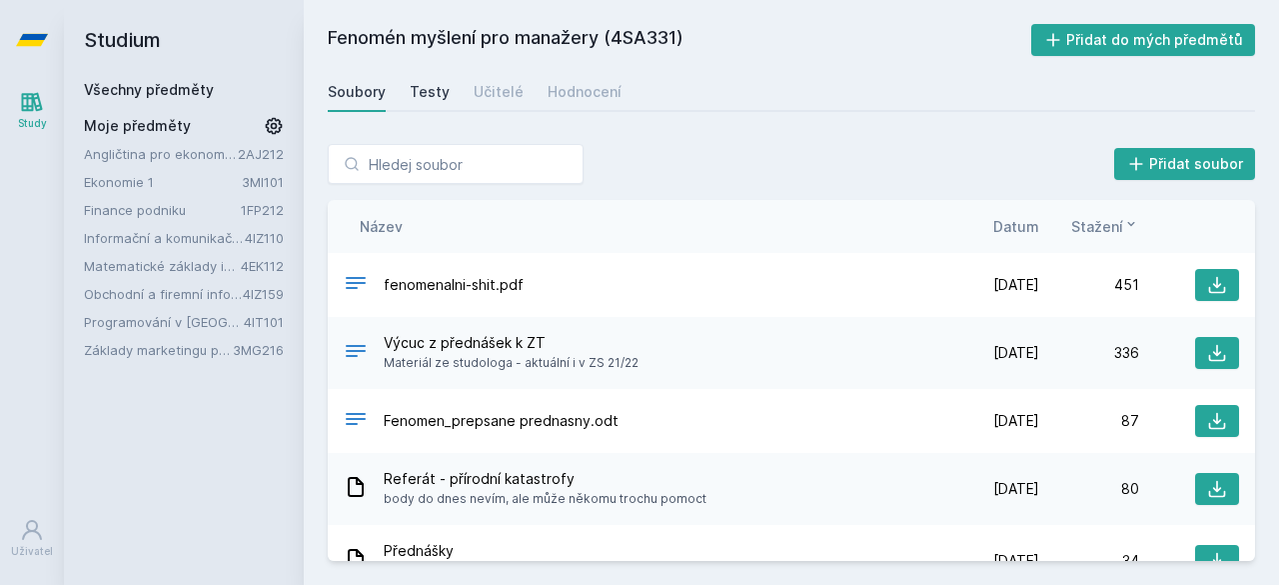
click at [423, 91] on div "Testy" at bounding box center [430, 92] width 40 height 20
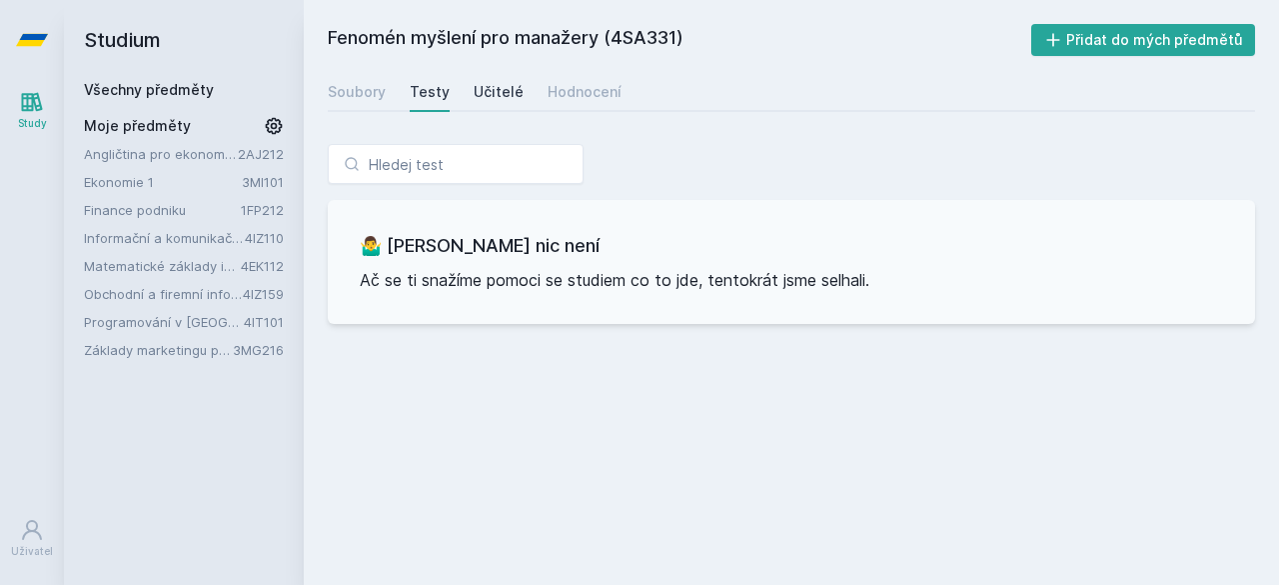
click at [503, 91] on div "Učitelé" at bounding box center [499, 92] width 50 height 20
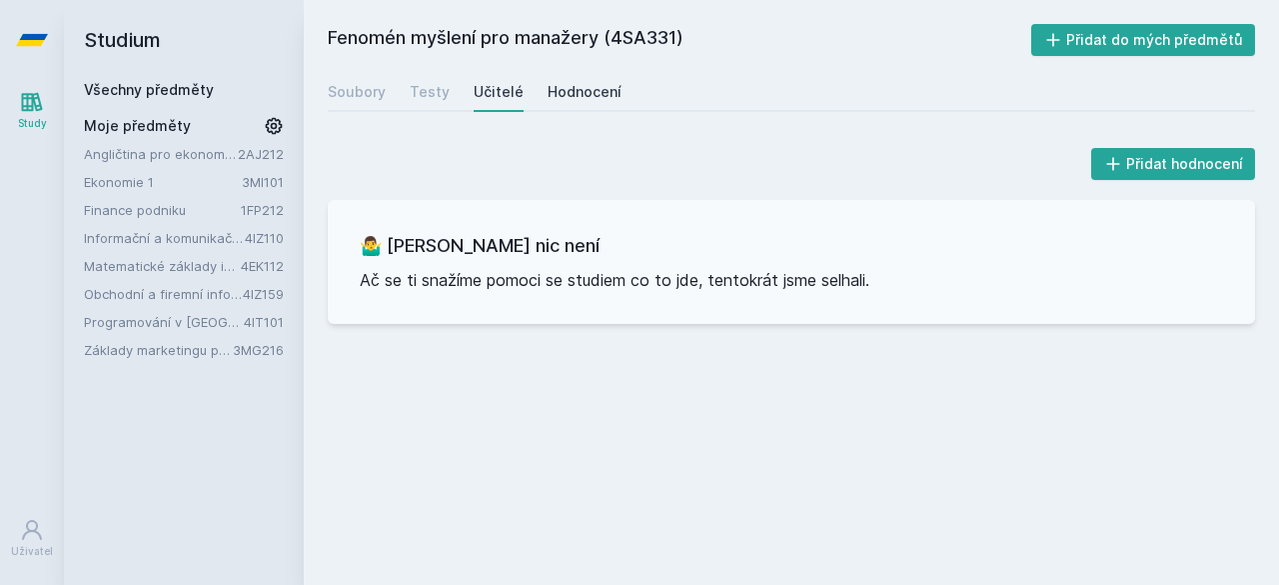
click at [581, 91] on div "Hodnocení" at bounding box center [585, 92] width 74 height 20
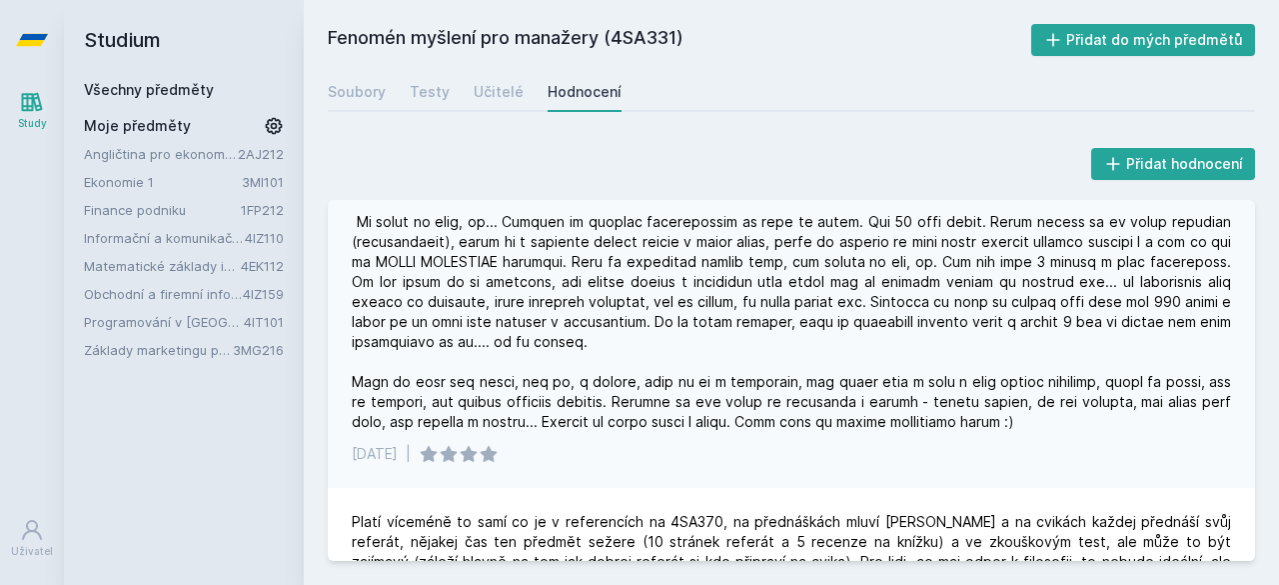
scroll to position [932, 0]
drag, startPoint x: 534, startPoint y: 261, endPoint x: 482, endPoint y: 257, distance: 52.1
click at [482, 257] on div at bounding box center [791, 151] width 879 height 560
copy div "entropie"
